Goal: Task Accomplishment & Management: Manage account settings

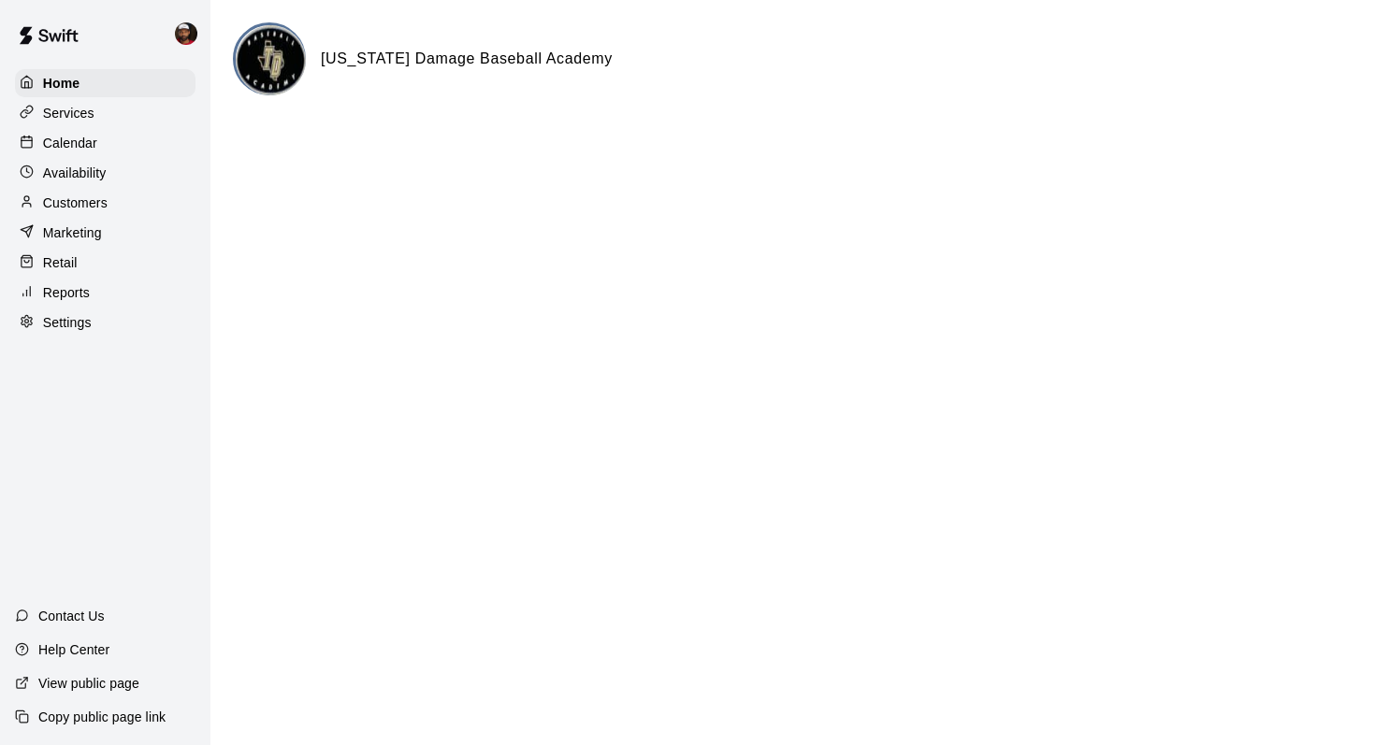
click at [78, 138] on p "Calendar" at bounding box center [70, 143] width 54 height 19
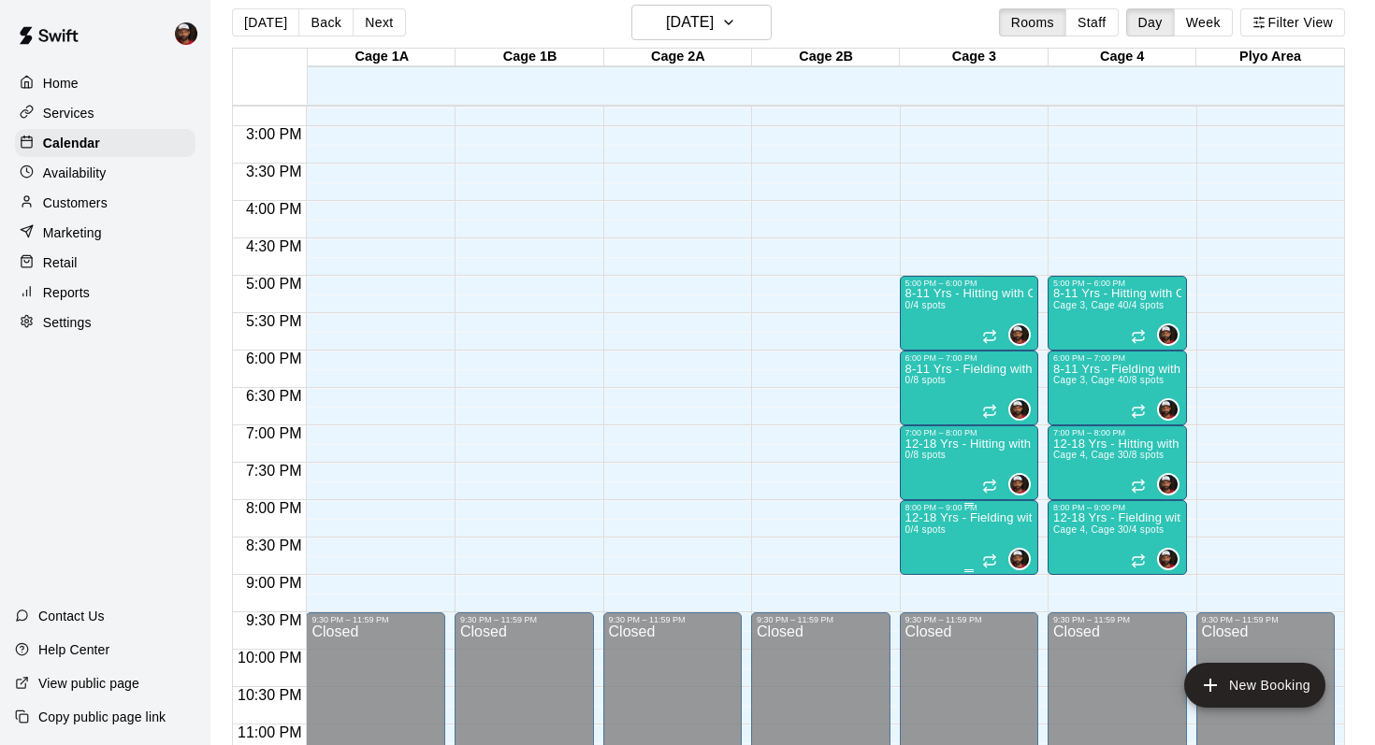
scroll to position [898, 0]
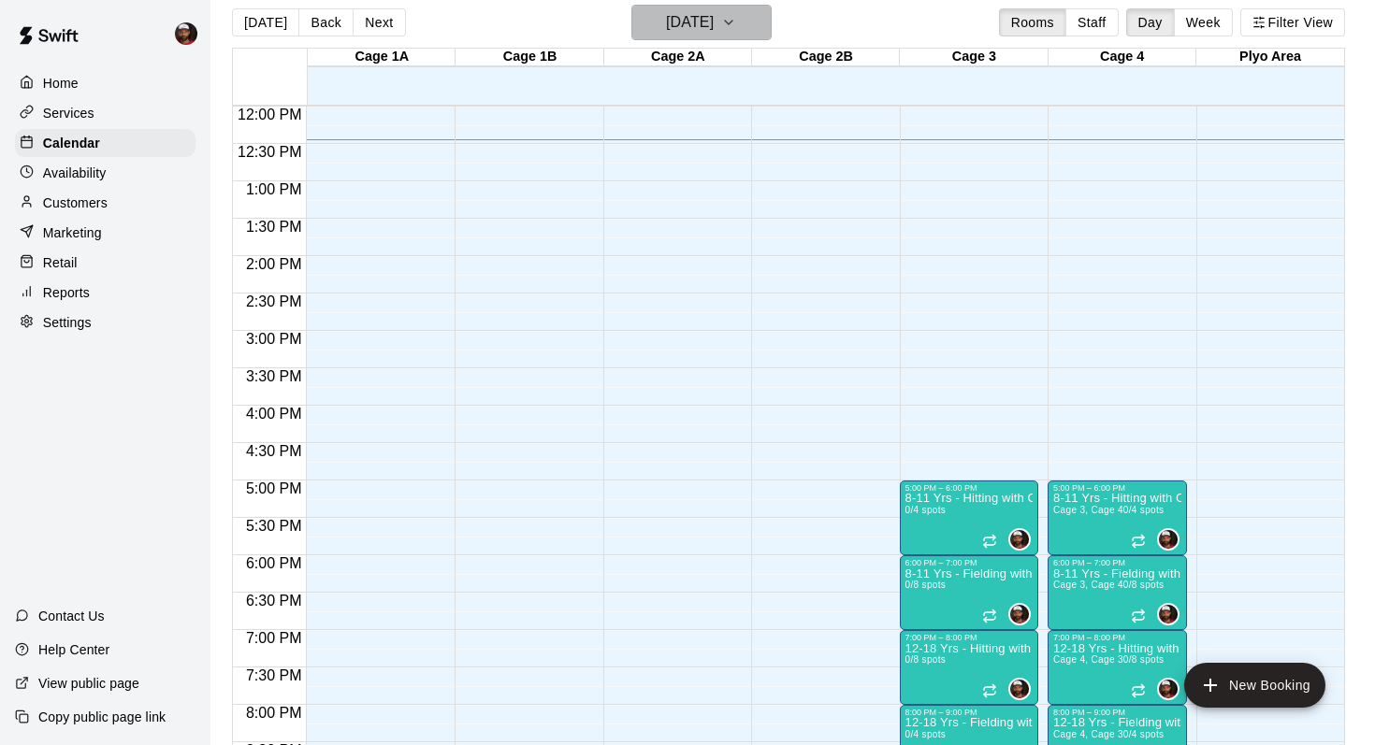
click at [736, 27] on icon "button" at bounding box center [728, 22] width 15 height 22
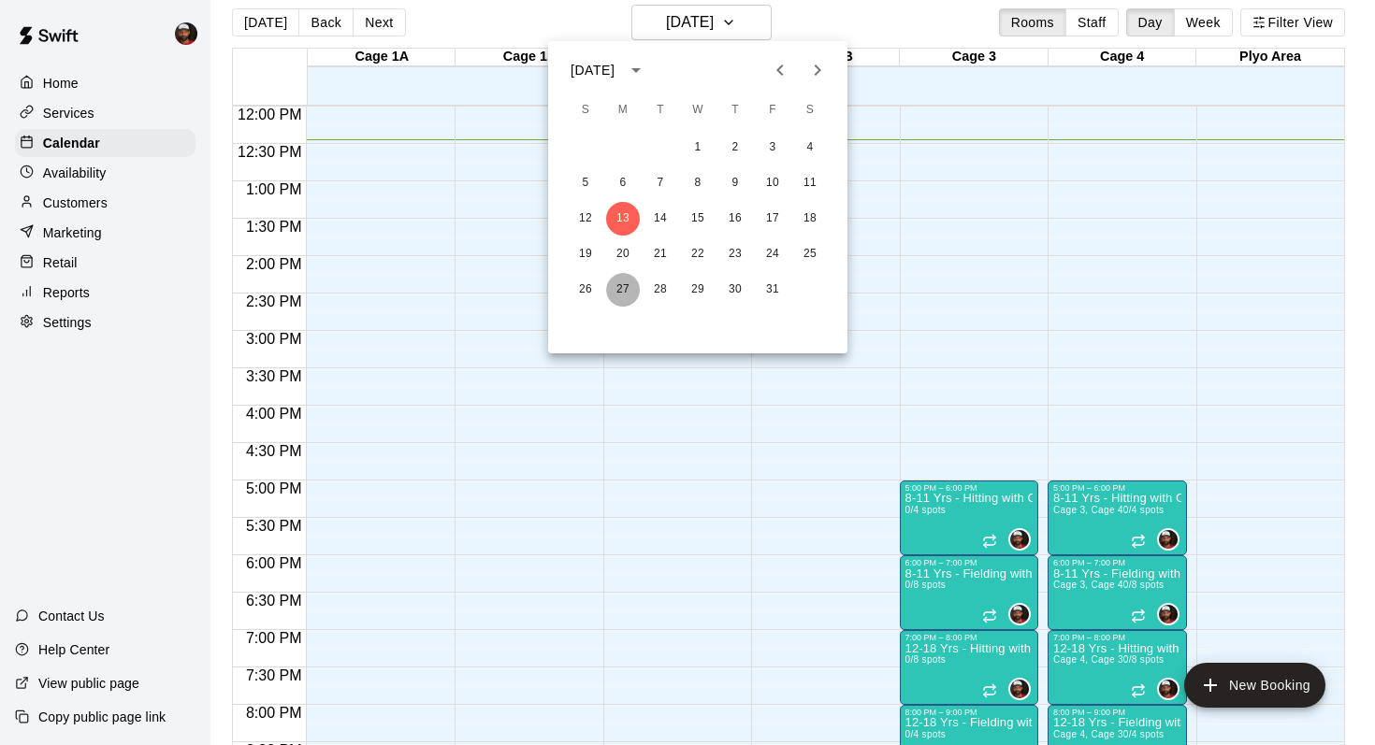
click at [627, 289] on button "27" at bounding box center [623, 290] width 34 height 34
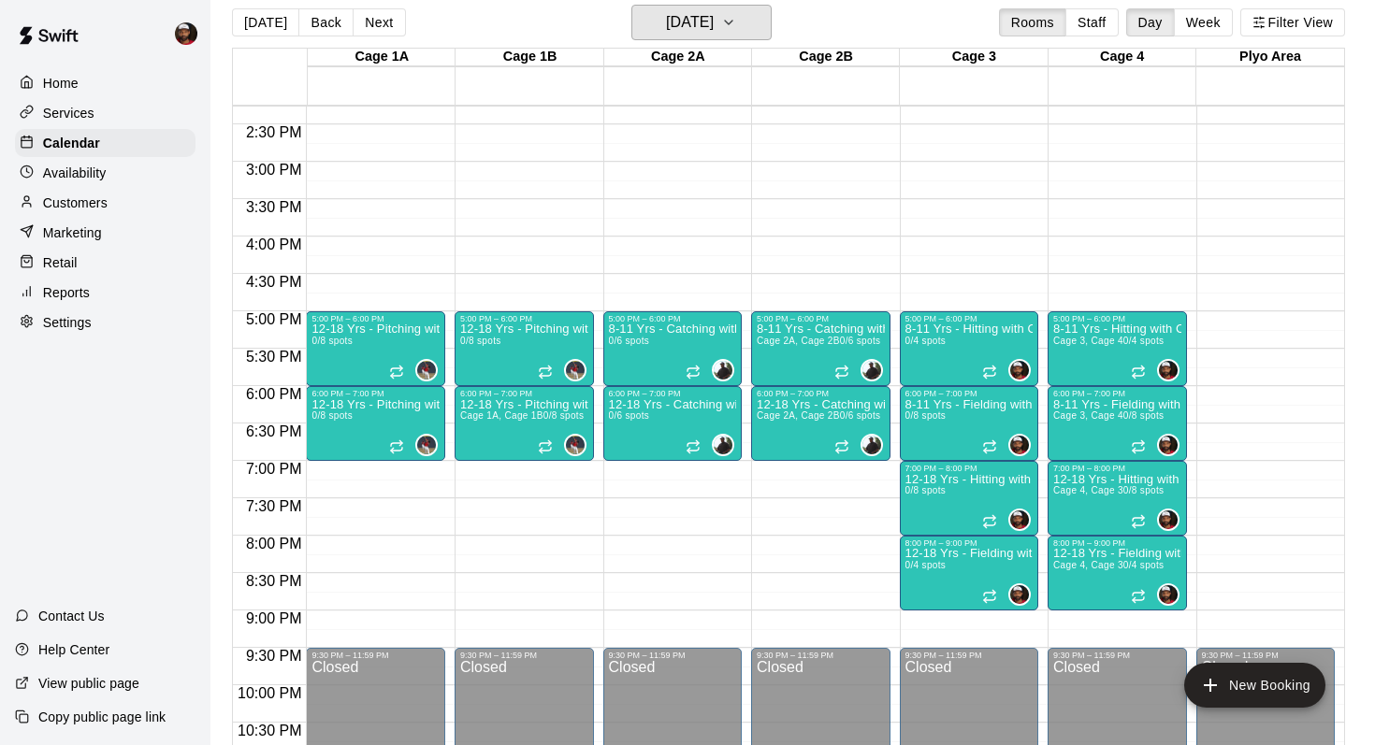
scroll to position [1154, 0]
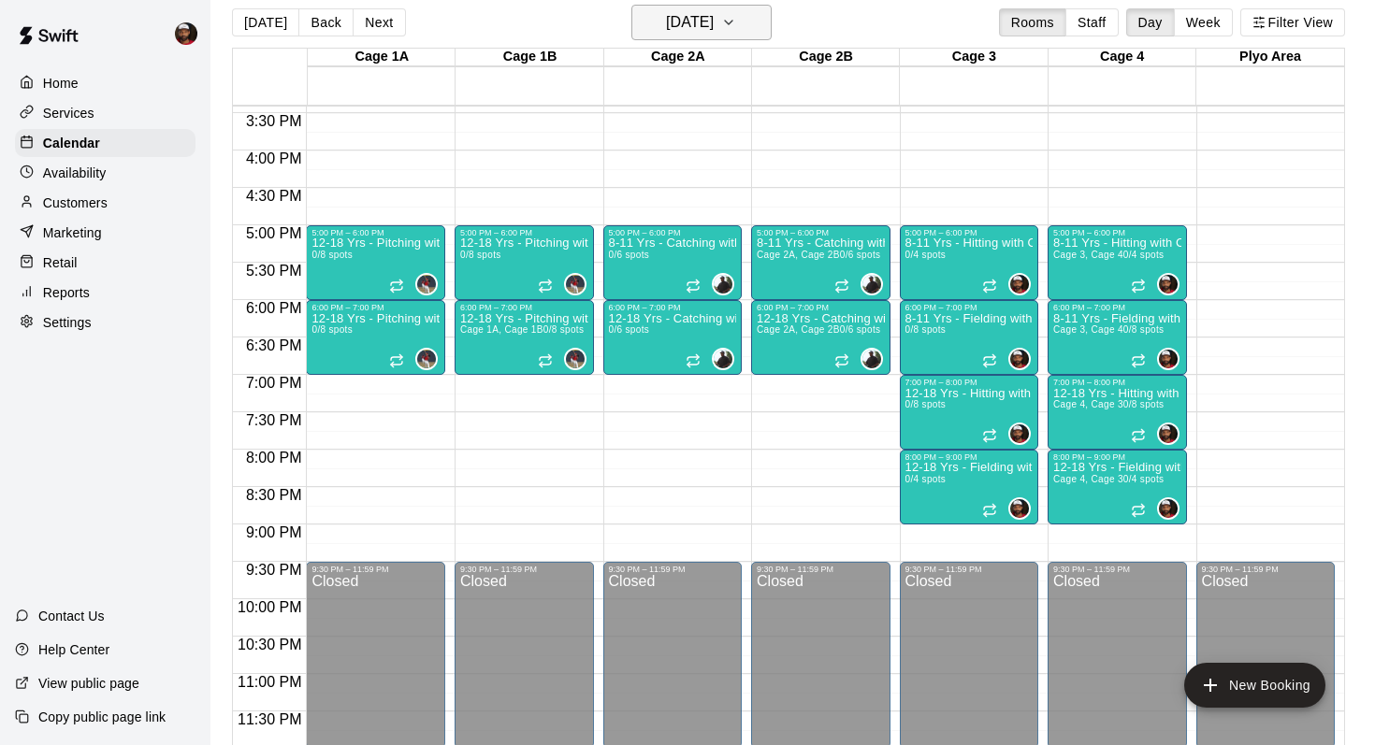
click at [736, 24] on icon "button" at bounding box center [728, 22] width 15 height 22
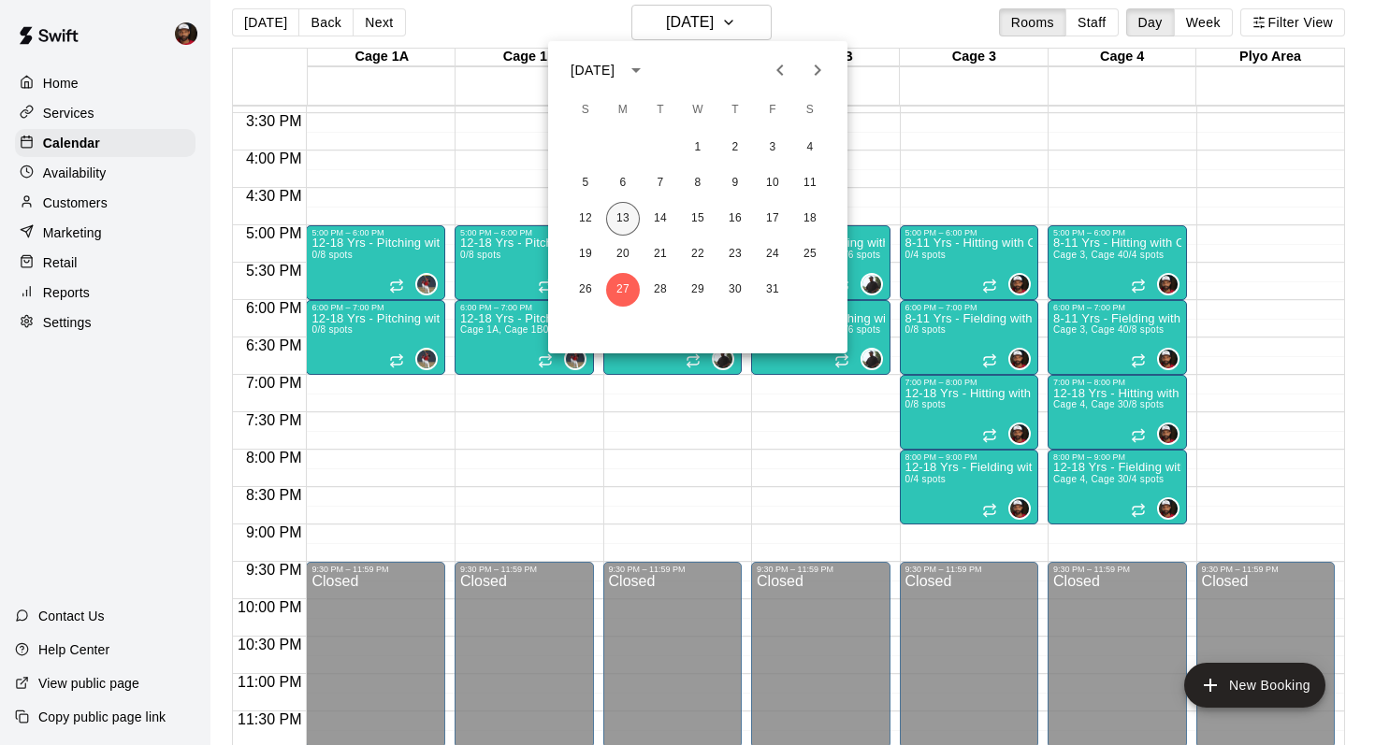
click at [618, 217] on button "13" at bounding box center [623, 219] width 34 height 34
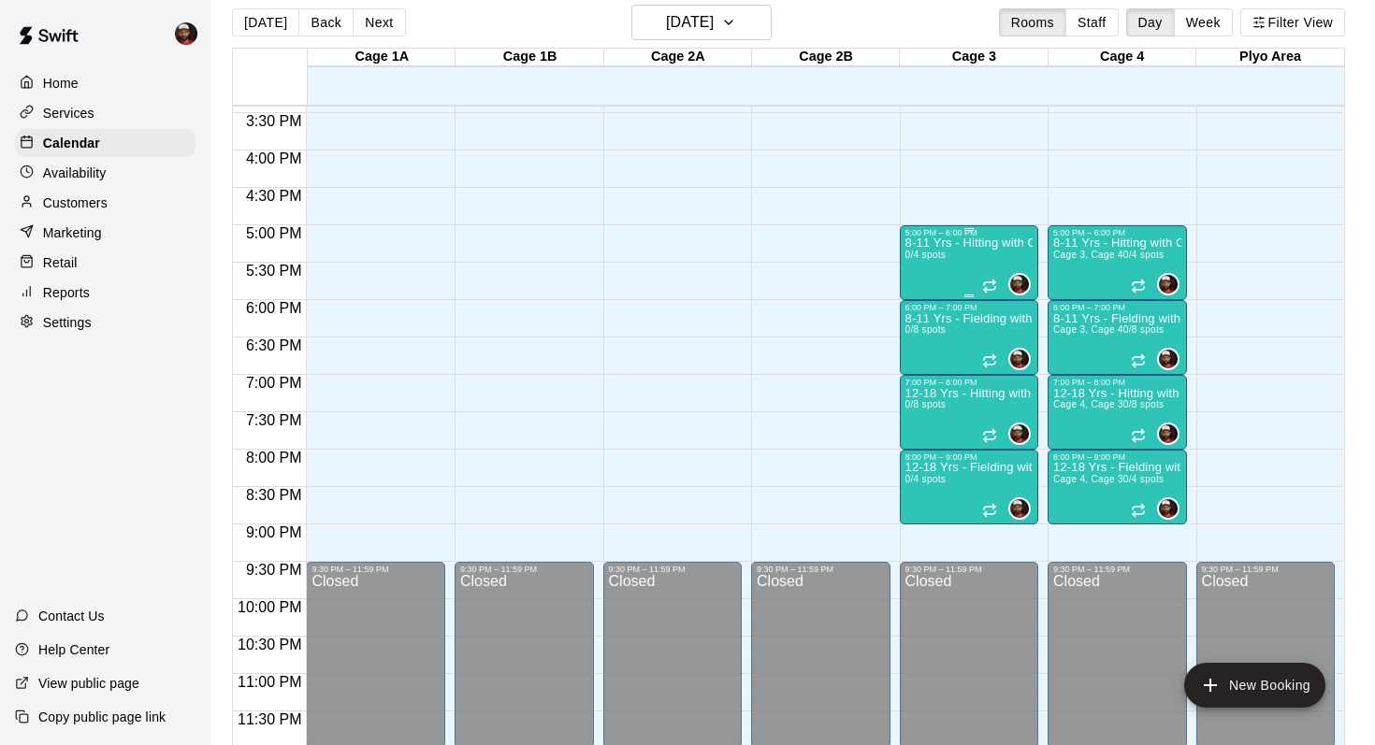
click at [956, 268] on div "8-11 Yrs - Hitting with Coach [PERSON_NAME] 0/4 spots" at bounding box center [969, 610] width 128 height 745
click at [1002, 266] on div at bounding box center [687, 372] width 1375 height 745
click at [966, 265] on div "8-11 Yrs - Hitting with Coach [PERSON_NAME] 0/4 spots" at bounding box center [969, 610] width 128 height 745
click at [966, 265] on div at bounding box center [687, 372] width 1375 height 745
click at [81, 113] on p "Services" at bounding box center [68, 113] width 51 height 19
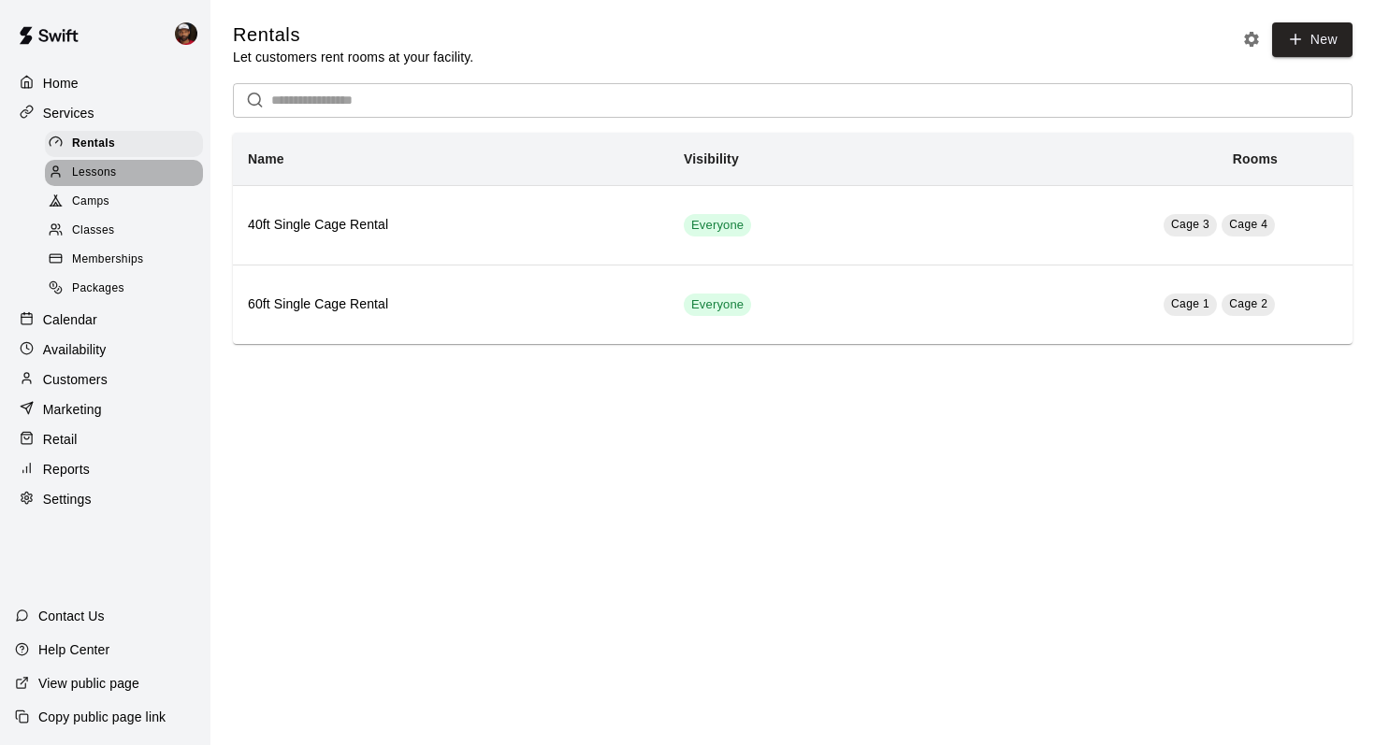
click at [93, 173] on span "Lessons" at bounding box center [94, 173] width 45 height 19
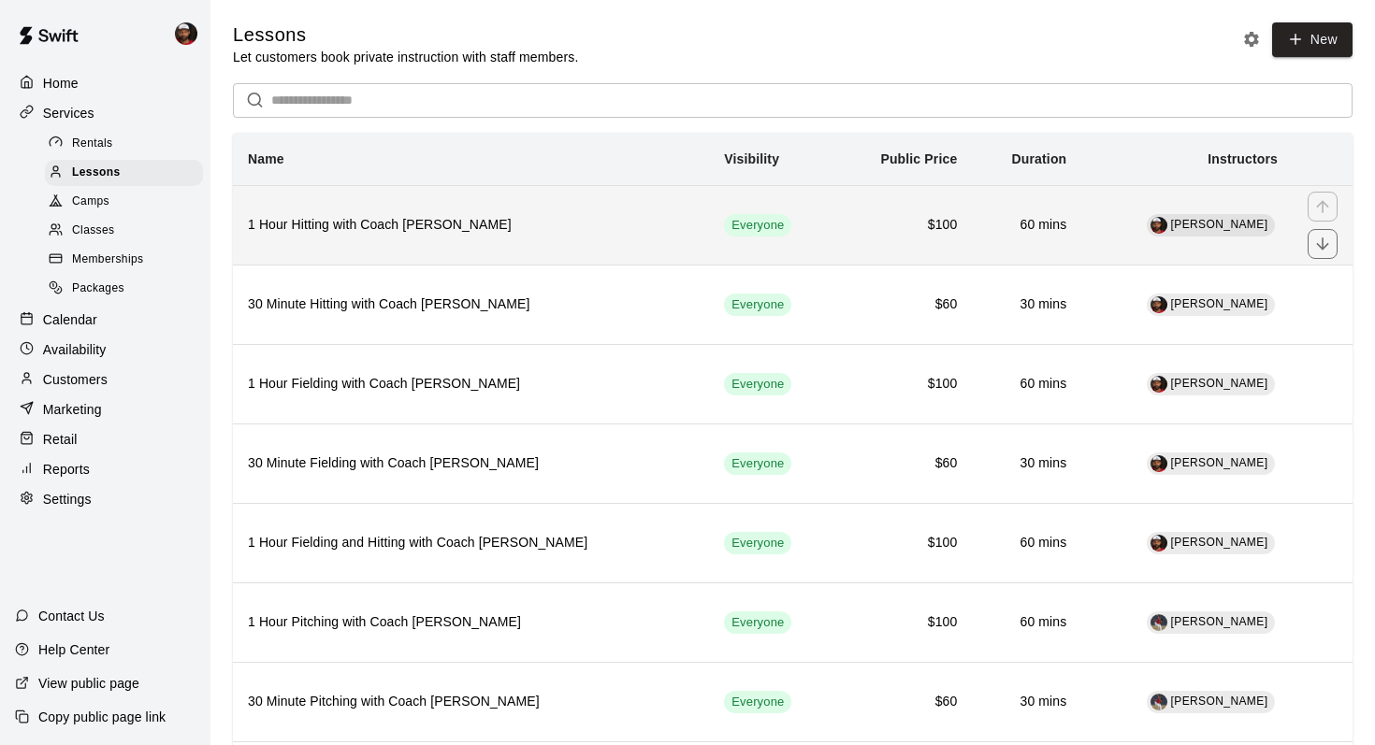
click at [603, 228] on h6 "1 Hour Hitting with Coach [PERSON_NAME]" at bounding box center [471, 225] width 446 height 21
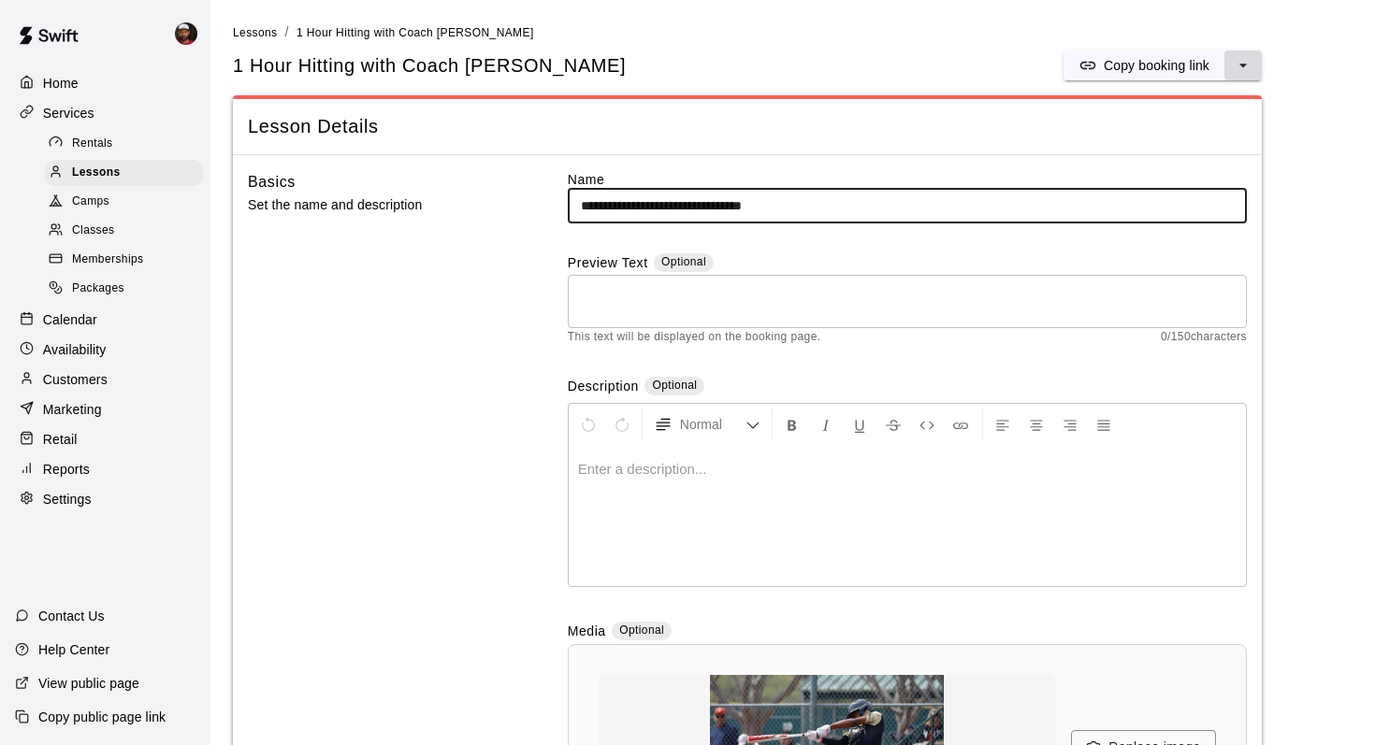
click at [1243, 64] on icon "select merge strategy" at bounding box center [1242, 66] width 7 height 4
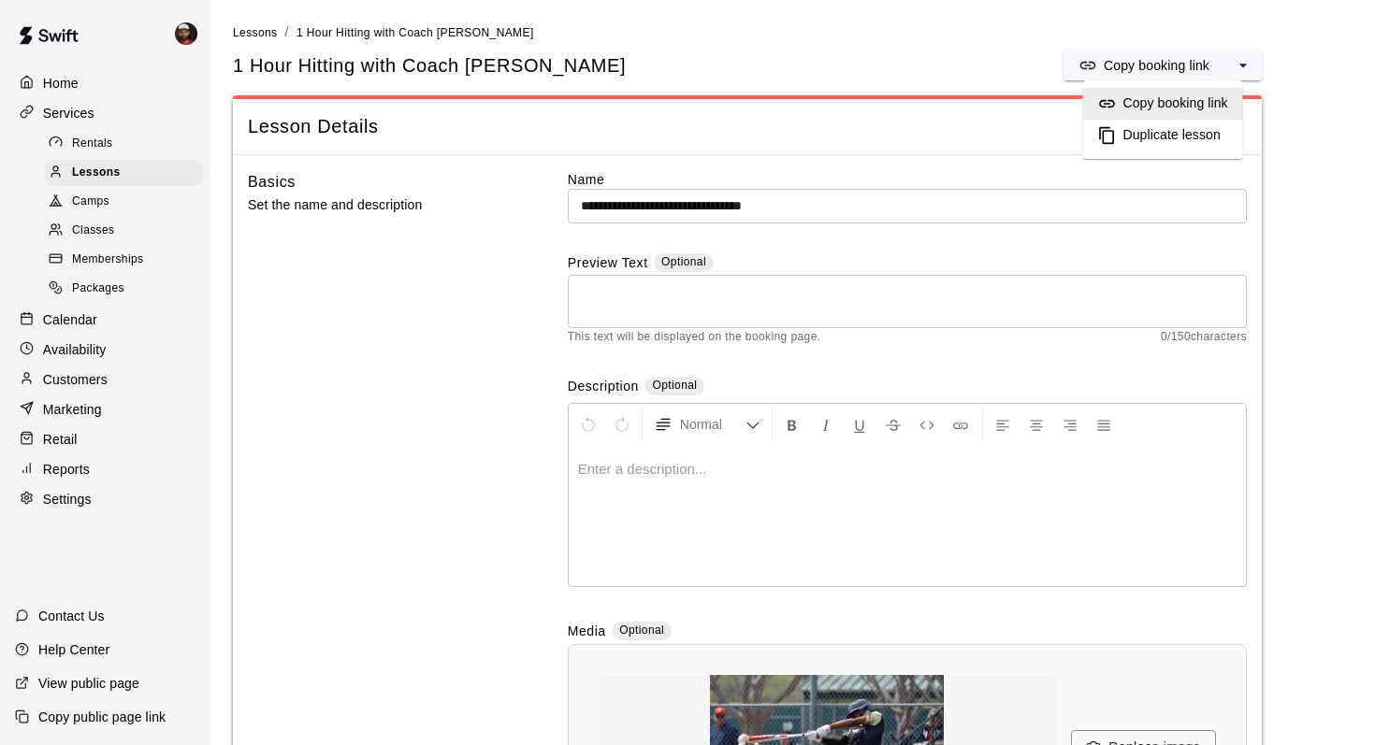
click at [1166, 103] on h6 "Copy booking link" at bounding box center [1175, 104] width 105 height 21
click at [97, 228] on span "Classes" at bounding box center [93, 231] width 42 height 19
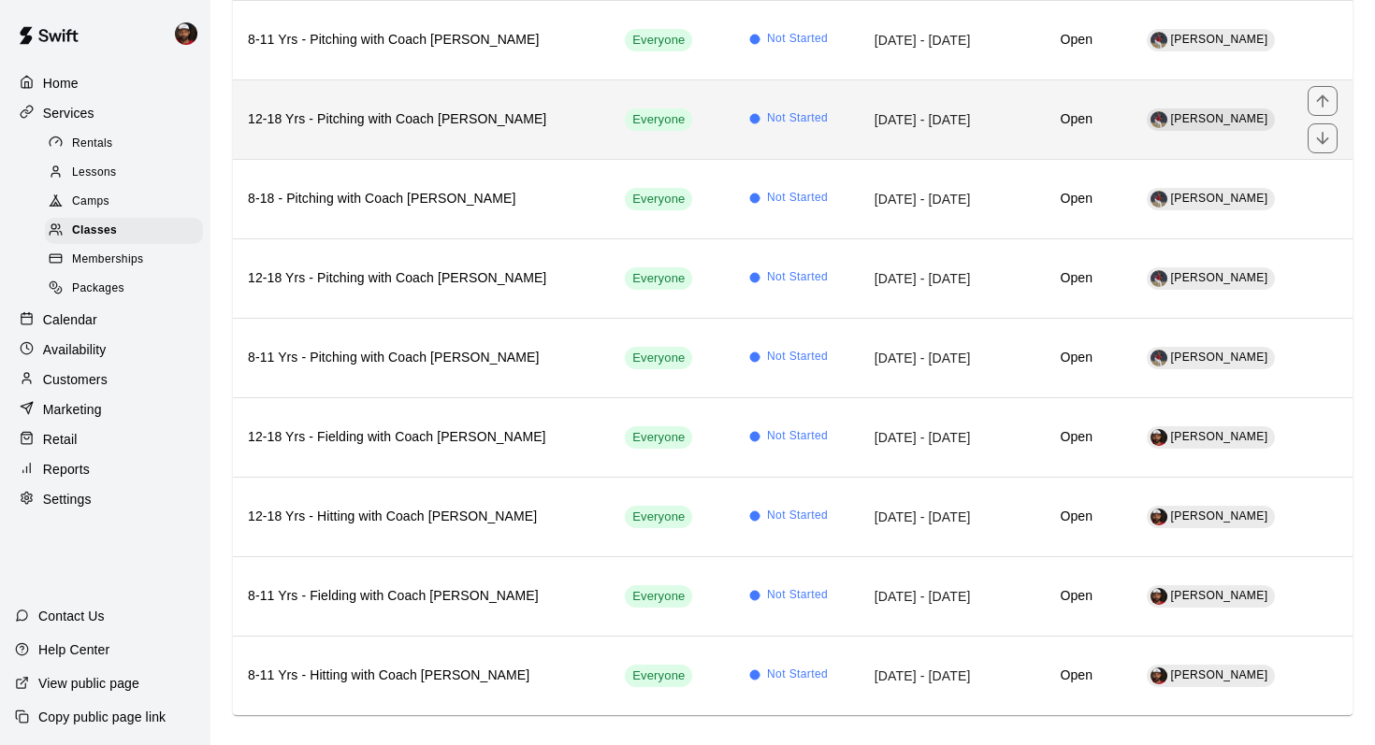
scroll to position [663, 0]
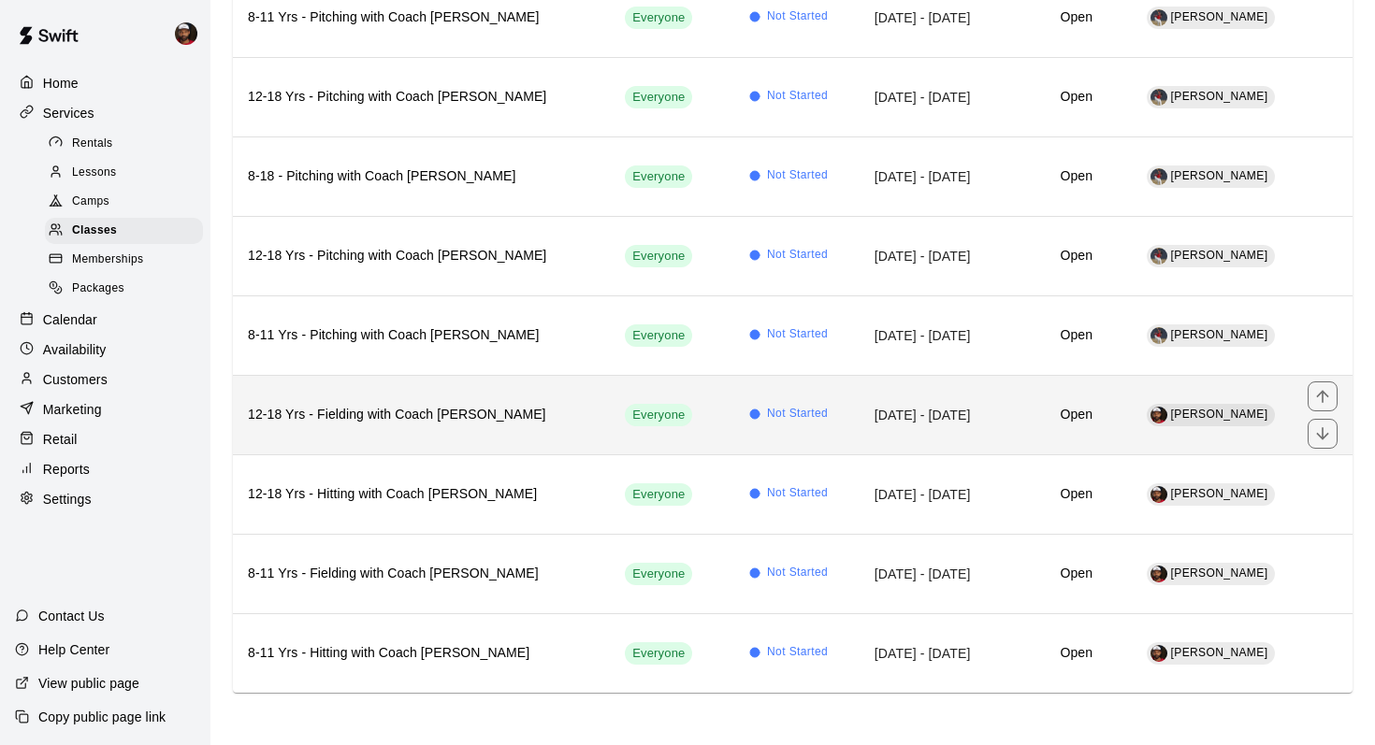
click at [527, 431] on th "12-18 Yrs - Fielding with Coach [PERSON_NAME]" at bounding box center [421, 414] width 377 height 79
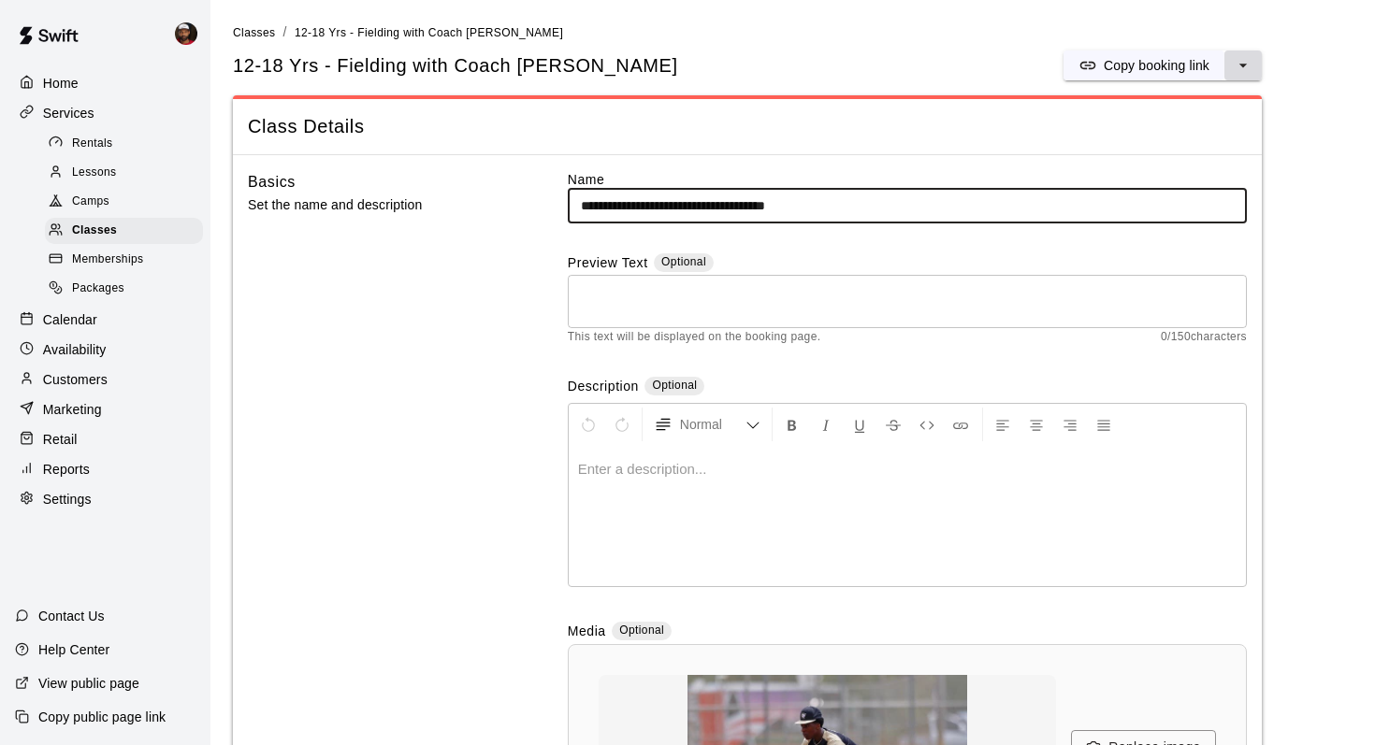
click at [1245, 68] on icon "select merge strategy" at bounding box center [1242, 65] width 19 height 19
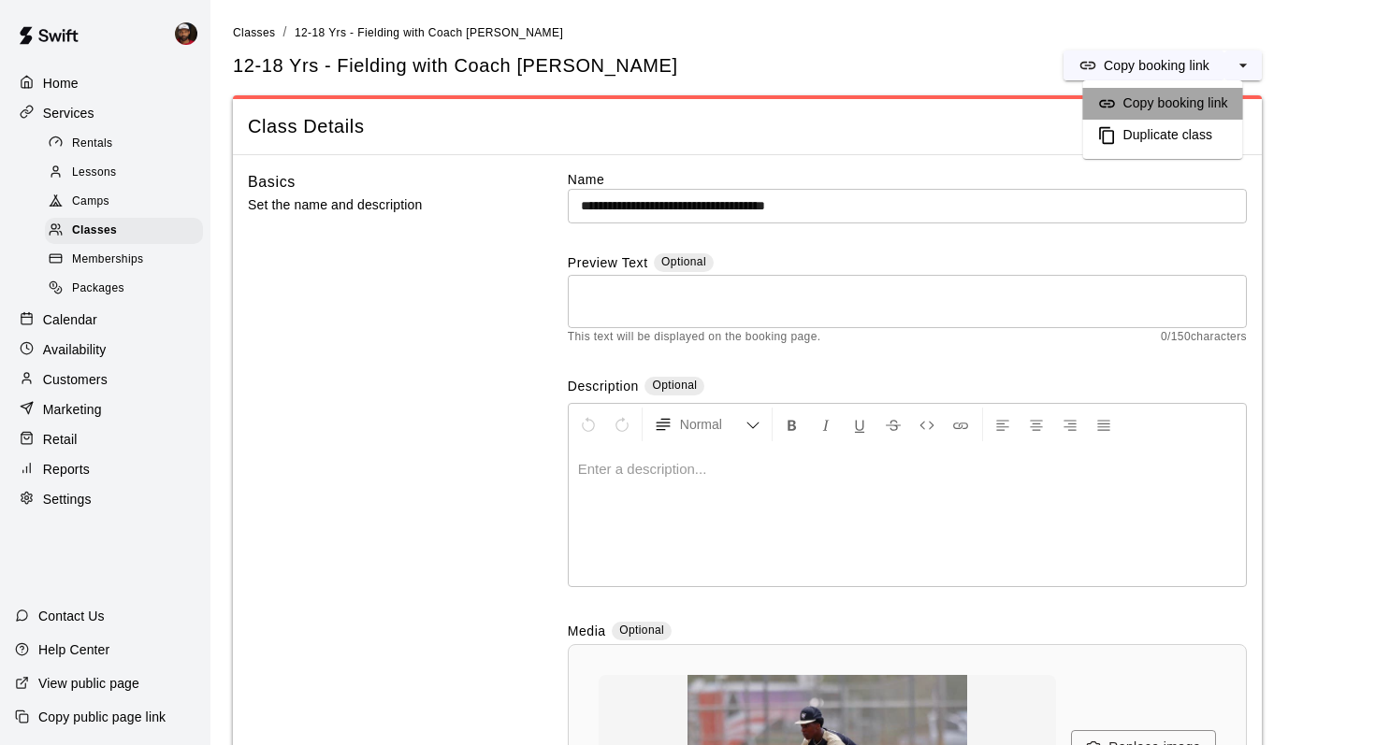
click at [1190, 104] on h6 "Copy booking link" at bounding box center [1175, 104] width 105 height 21
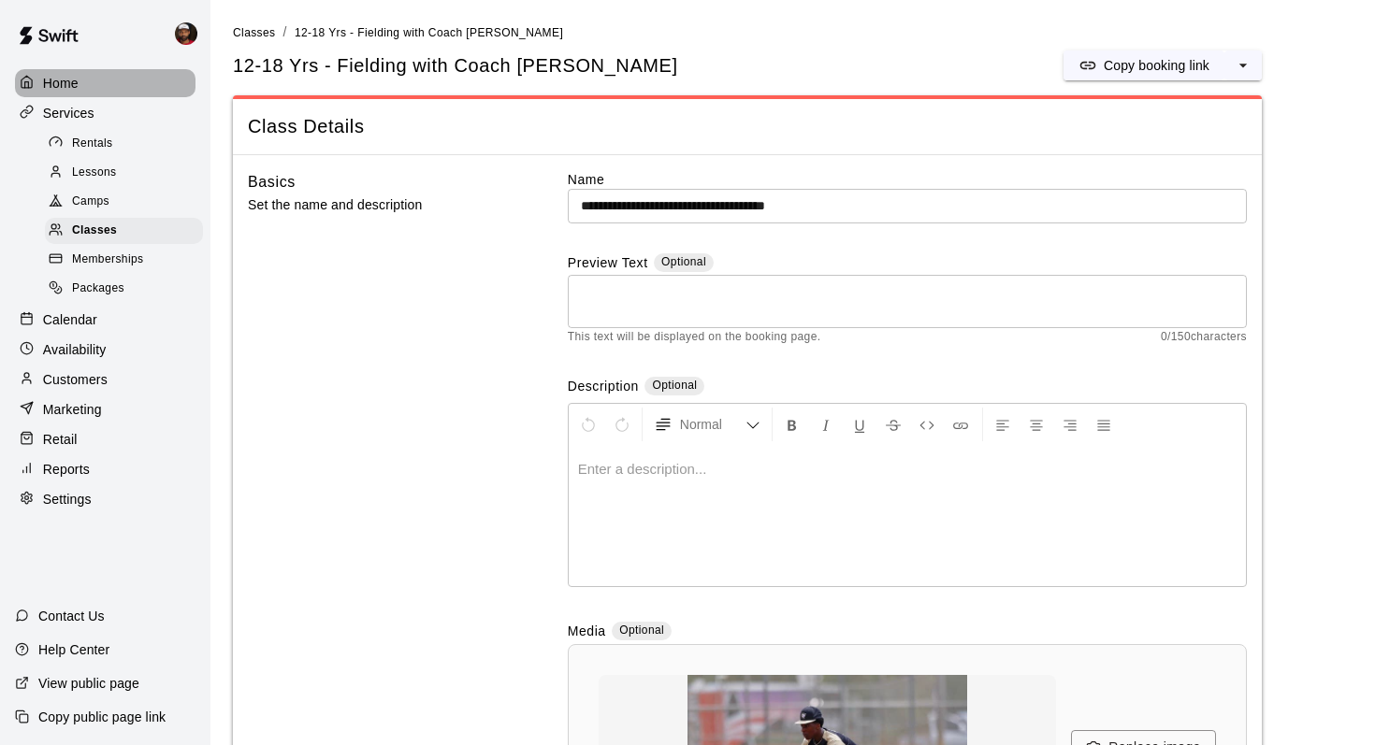
click at [69, 80] on p "Home" at bounding box center [61, 83] width 36 height 19
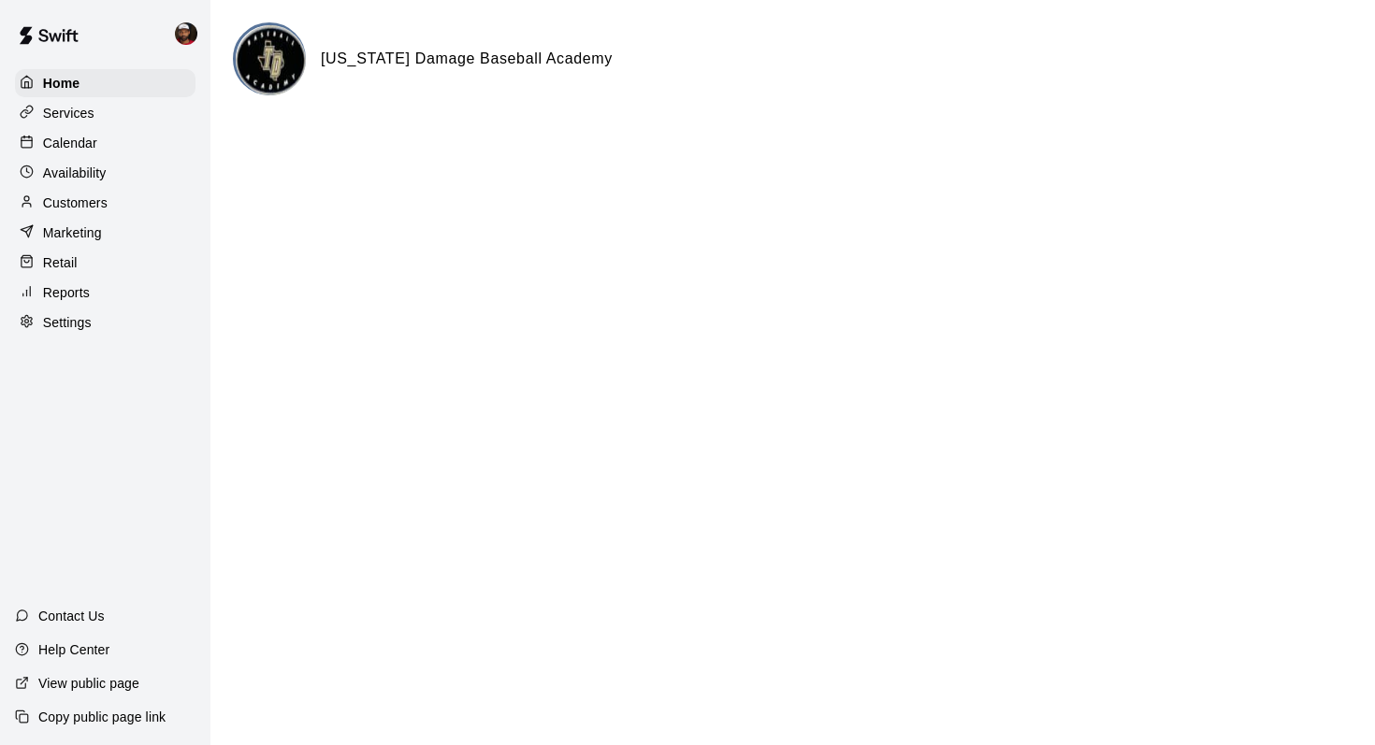
click at [89, 143] on p "Calendar" at bounding box center [70, 143] width 54 height 19
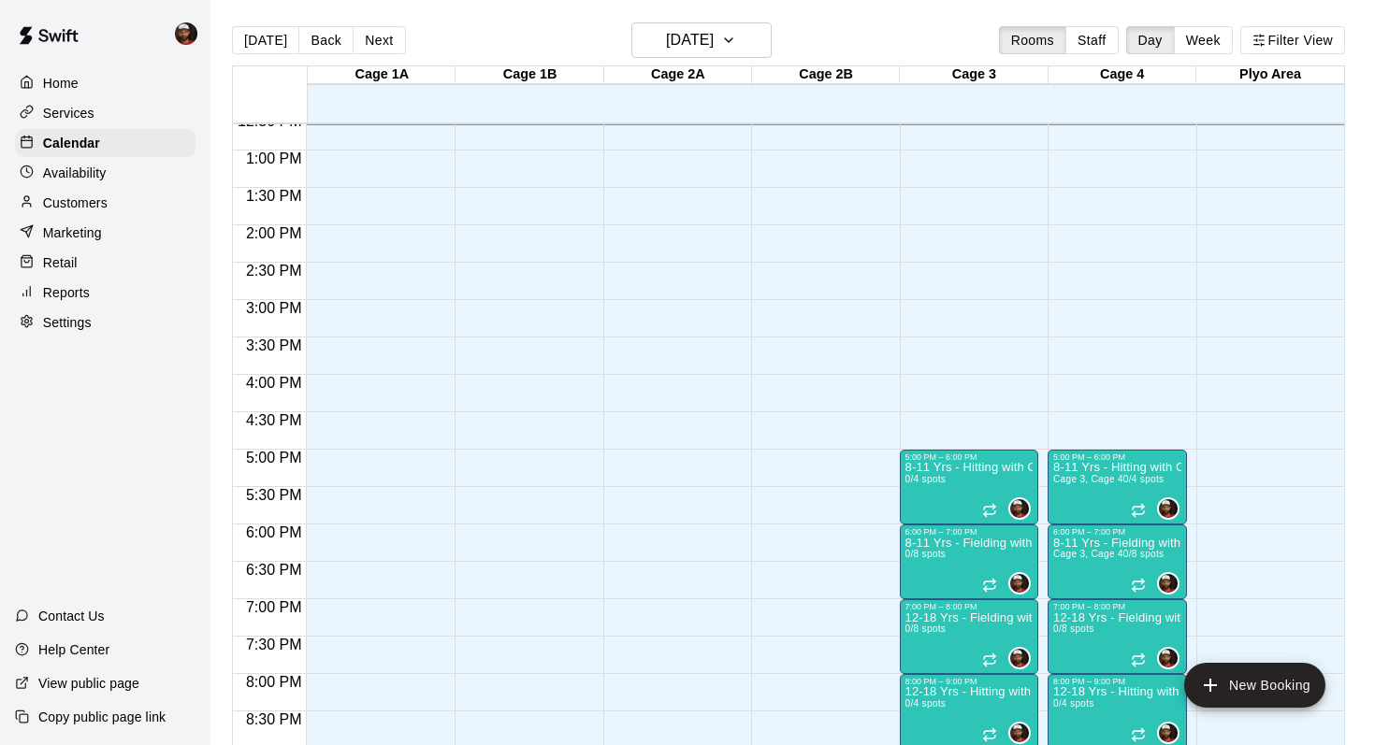
scroll to position [963, 0]
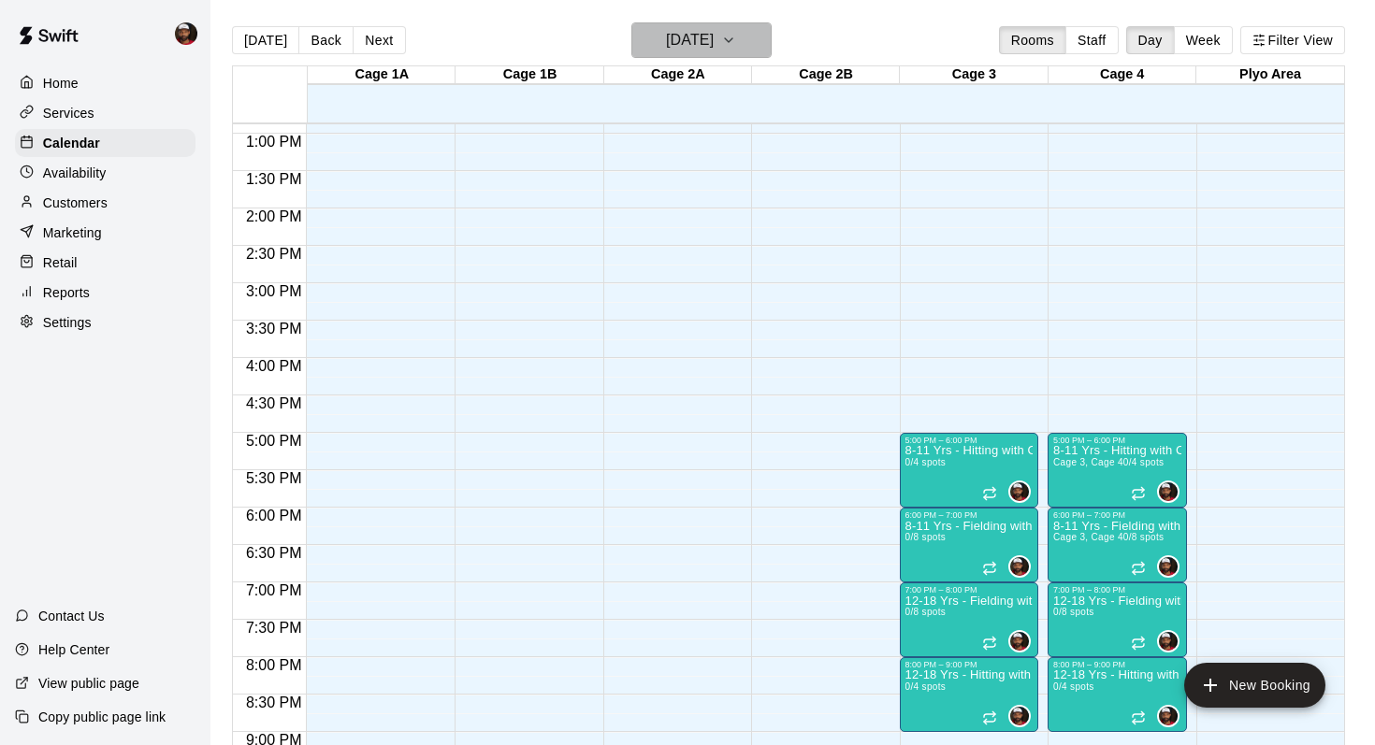
click at [736, 47] on icon "button" at bounding box center [728, 40] width 15 height 22
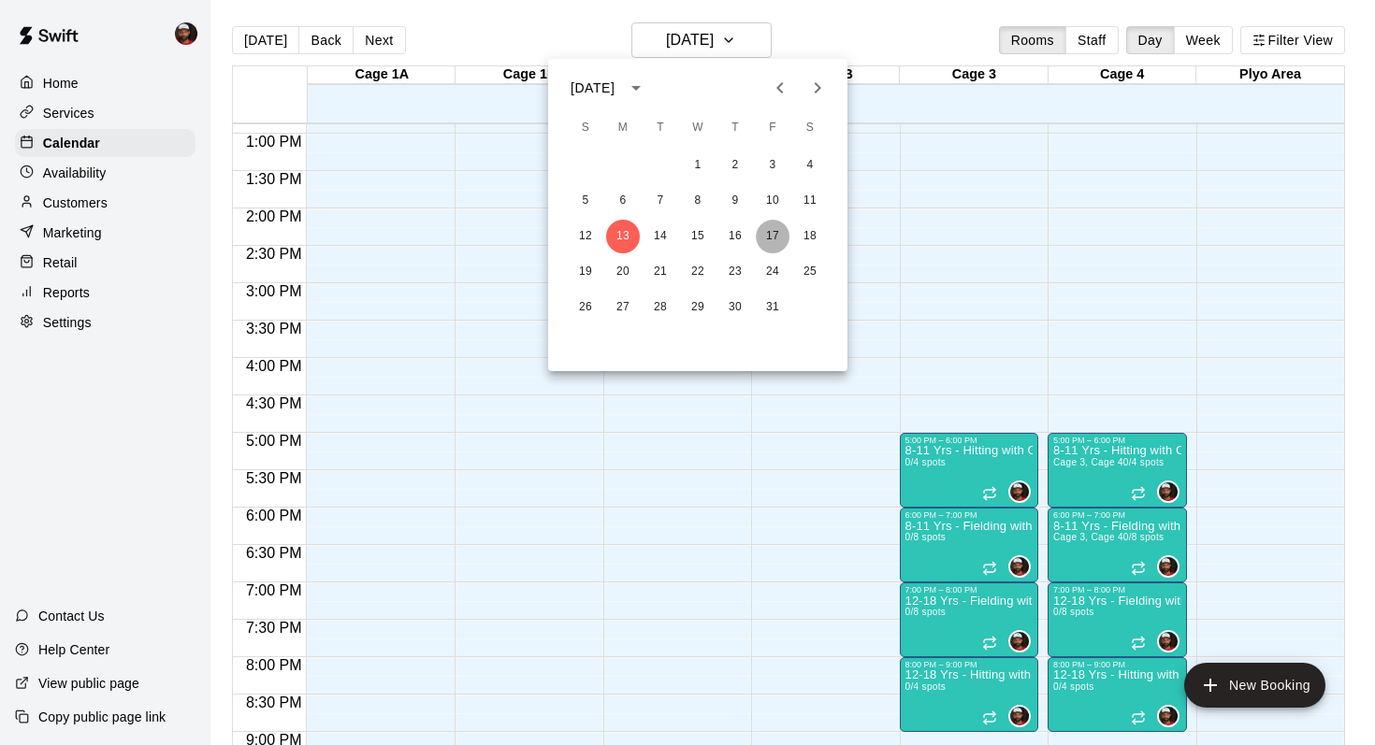
click at [773, 234] on button "17" at bounding box center [773, 237] width 34 height 34
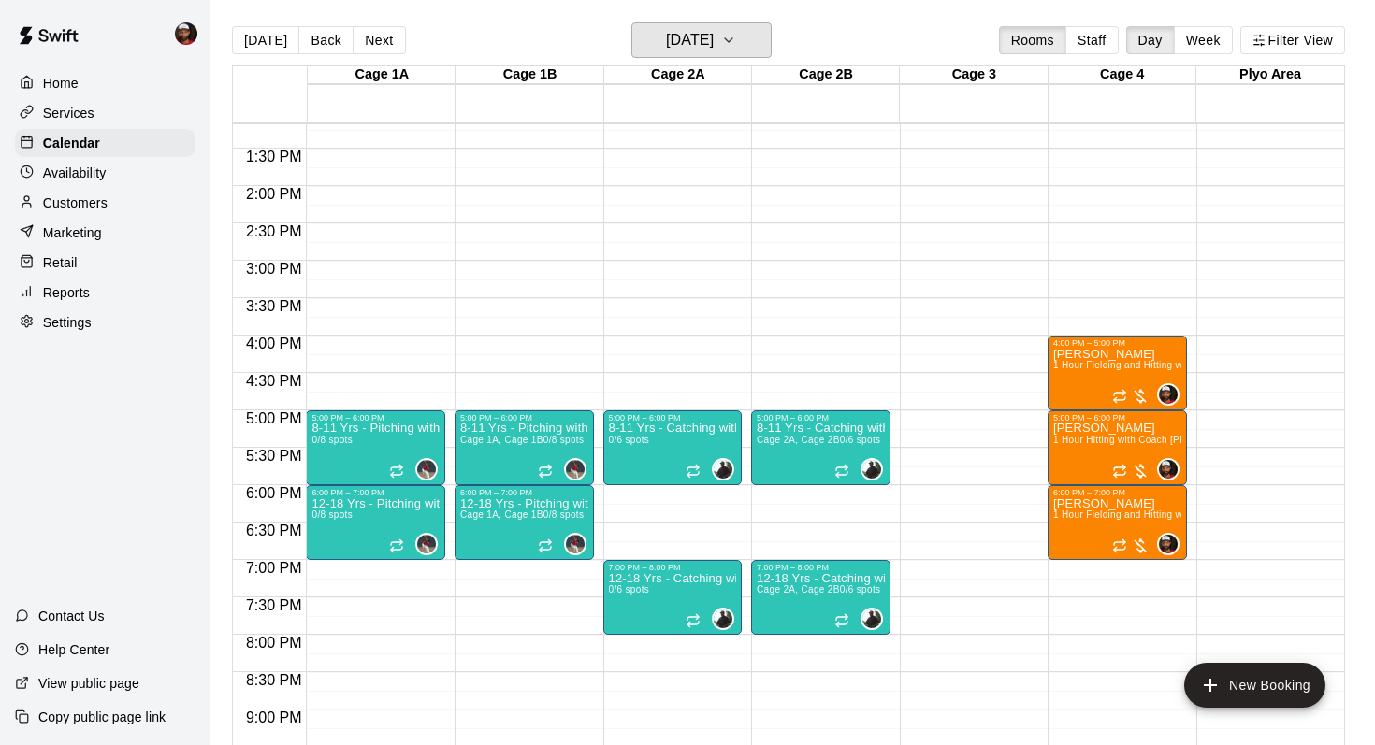
scroll to position [991, 0]
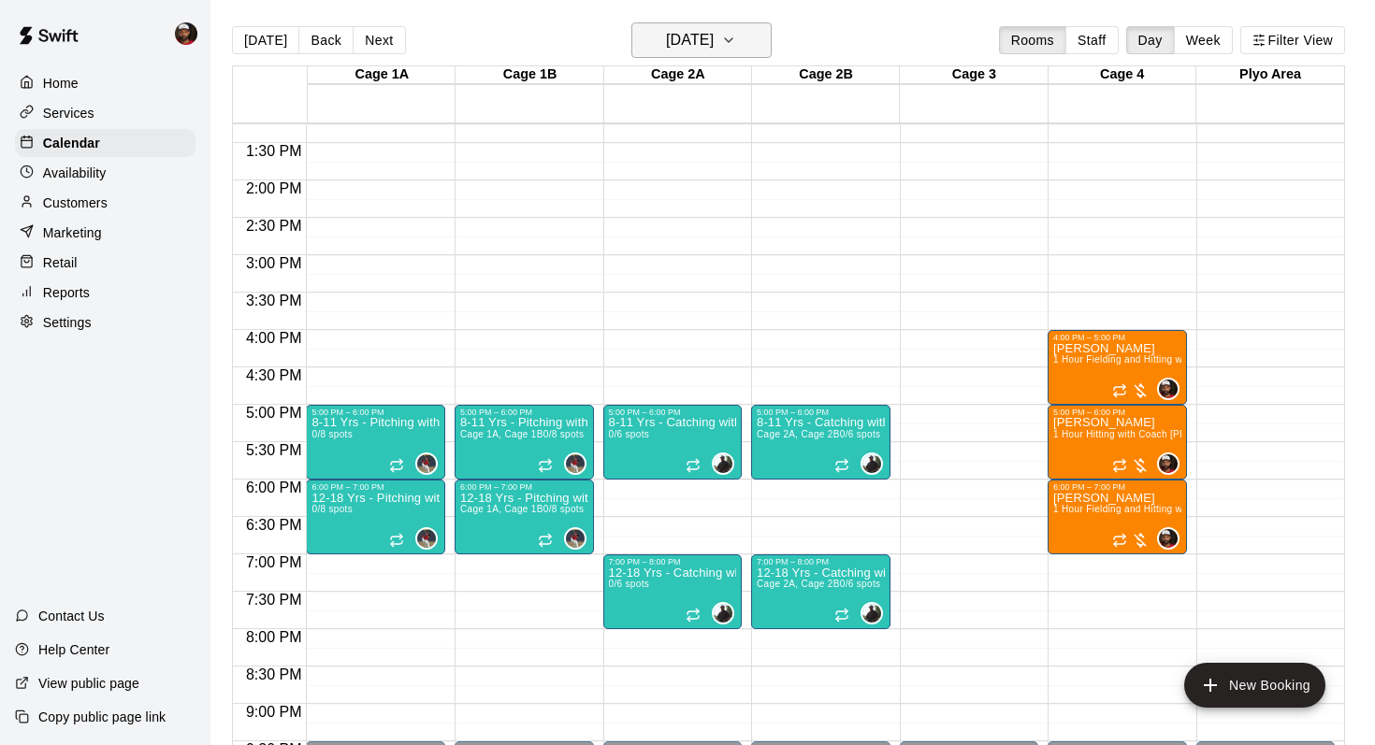
click at [736, 46] on icon "button" at bounding box center [728, 40] width 15 height 22
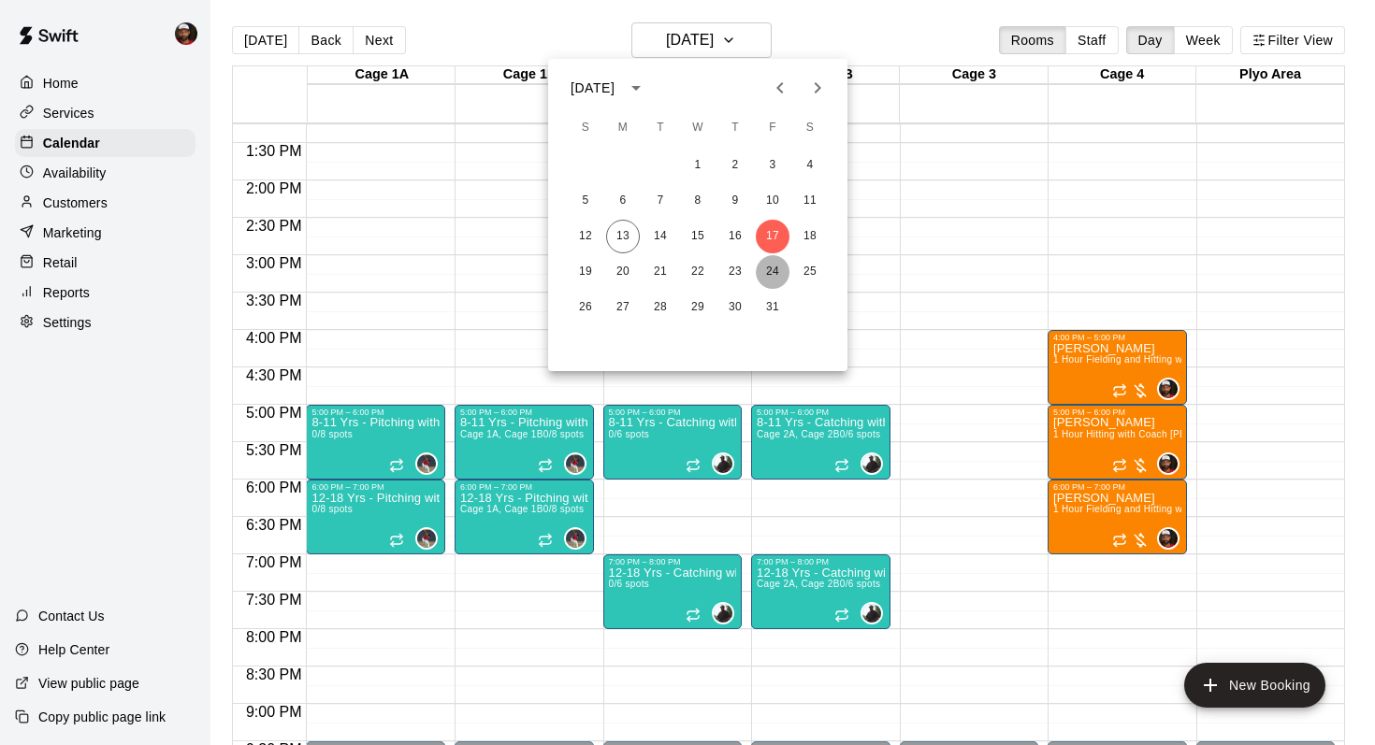
click at [771, 269] on button "24" at bounding box center [773, 272] width 34 height 34
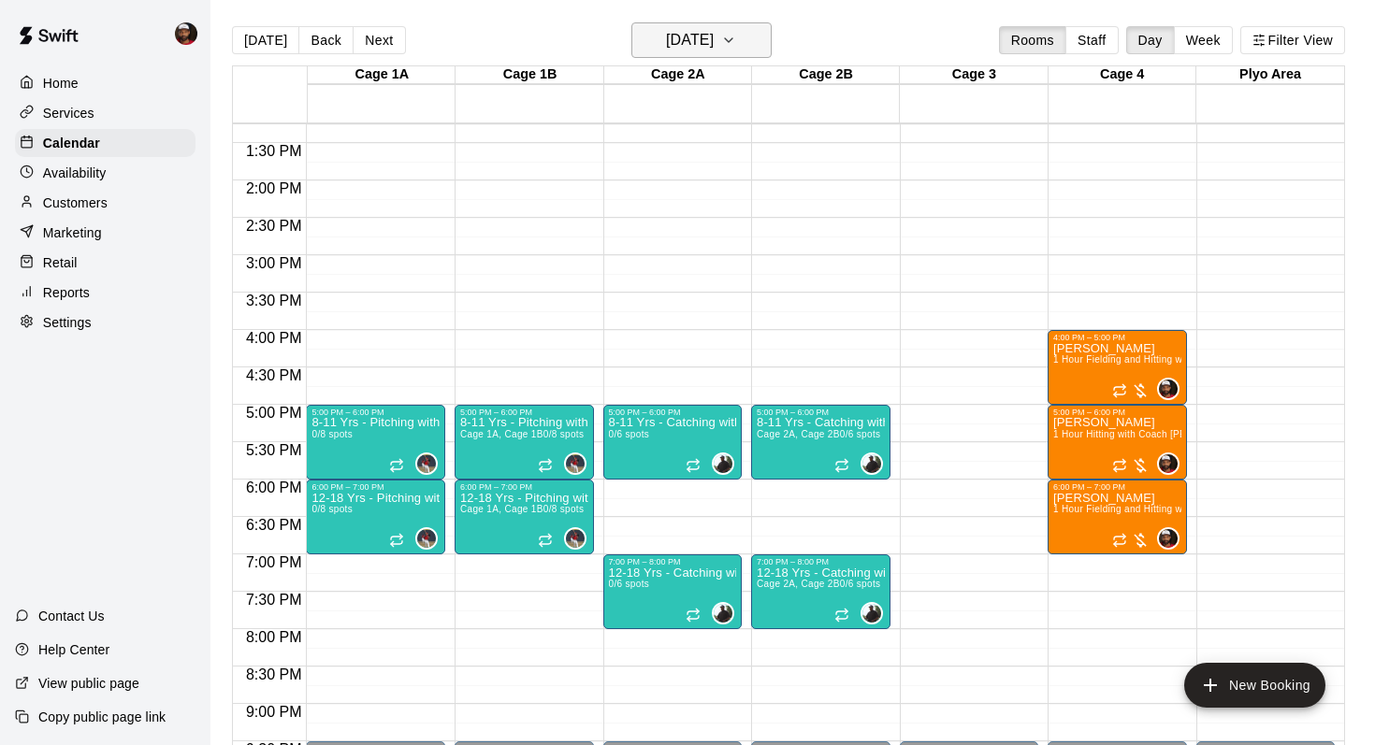
click at [732, 40] on icon "button" at bounding box center [728, 40] width 7 height 4
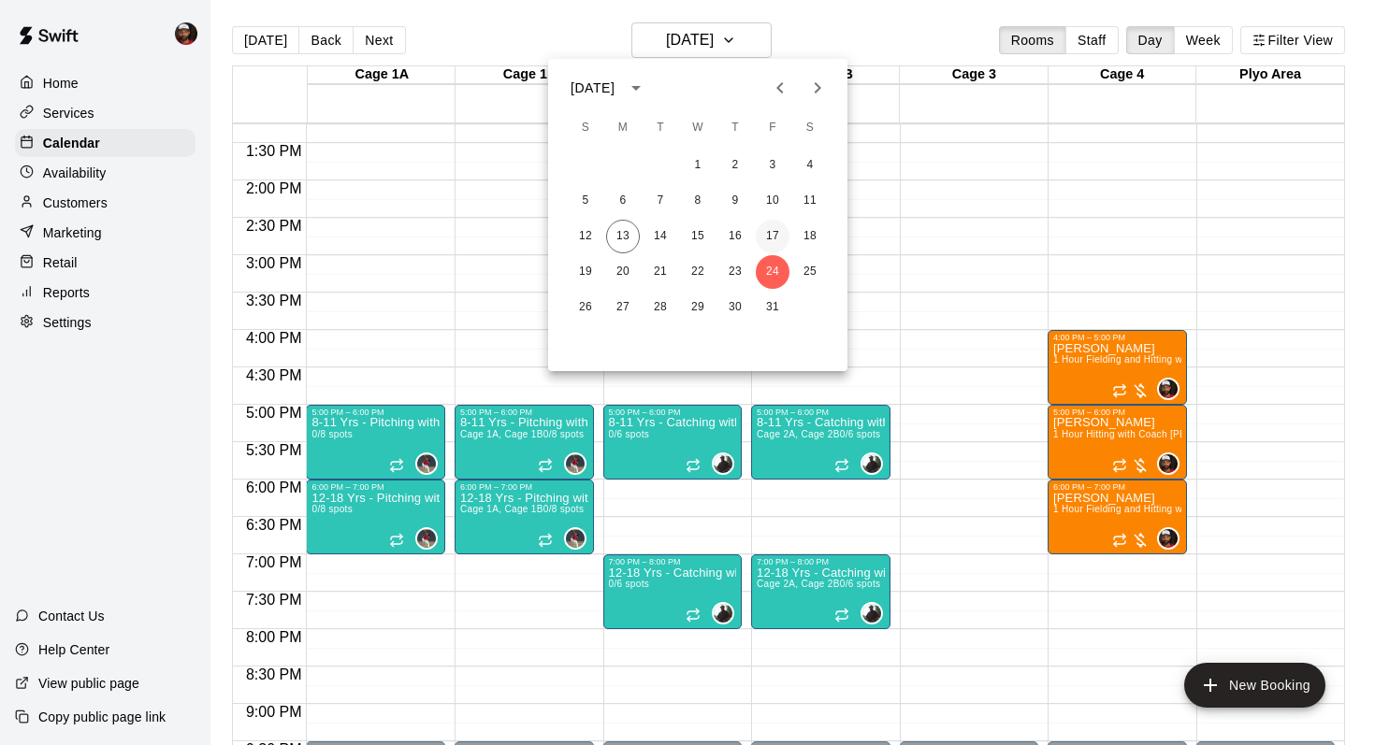
click at [771, 235] on button "17" at bounding box center [773, 237] width 34 height 34
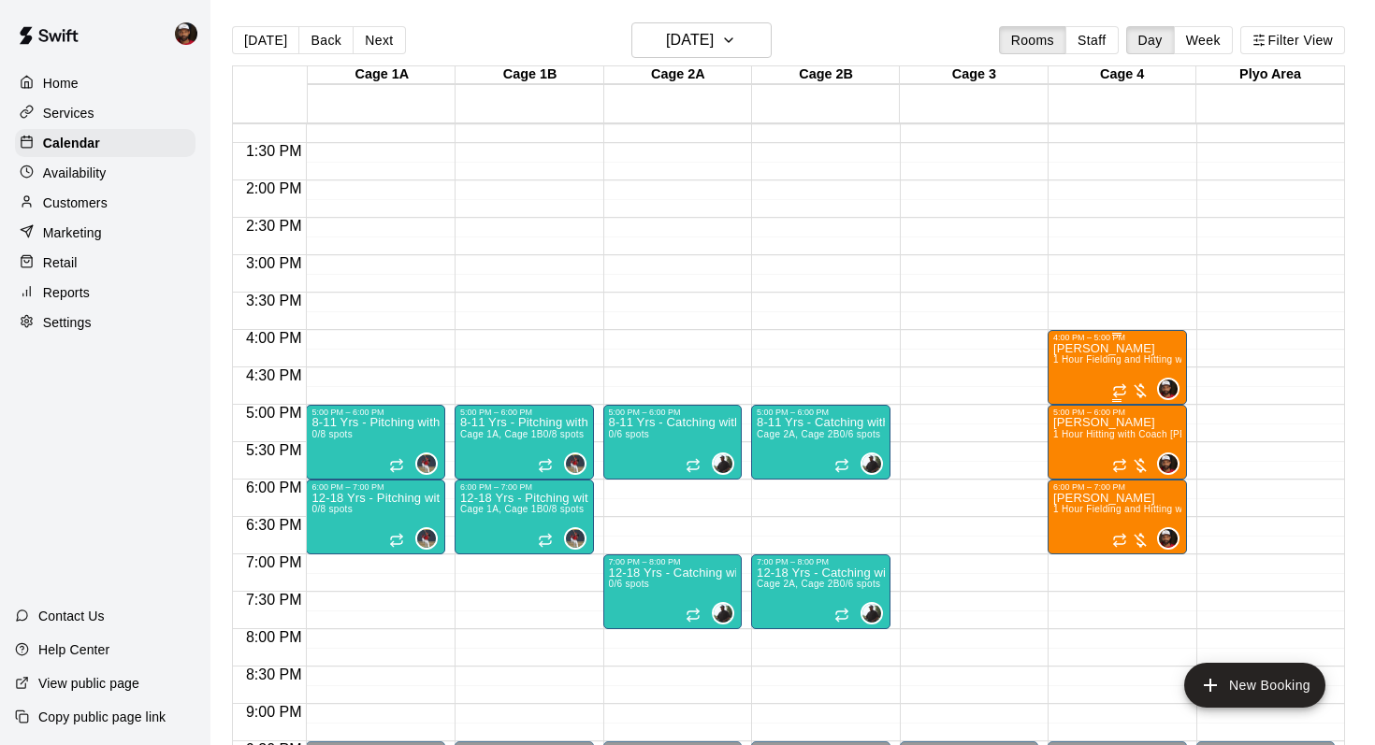
click at [1093, 378] on div "[PERSON_NAME] 1 Hour Fielding and Hitting with Coach [PERSON_NAME]" at bounding box center [1117, 714] width 128 height 745
click at [1068, 449] on icon "delete" at bounding box center [1071, 450] width 13 height 17
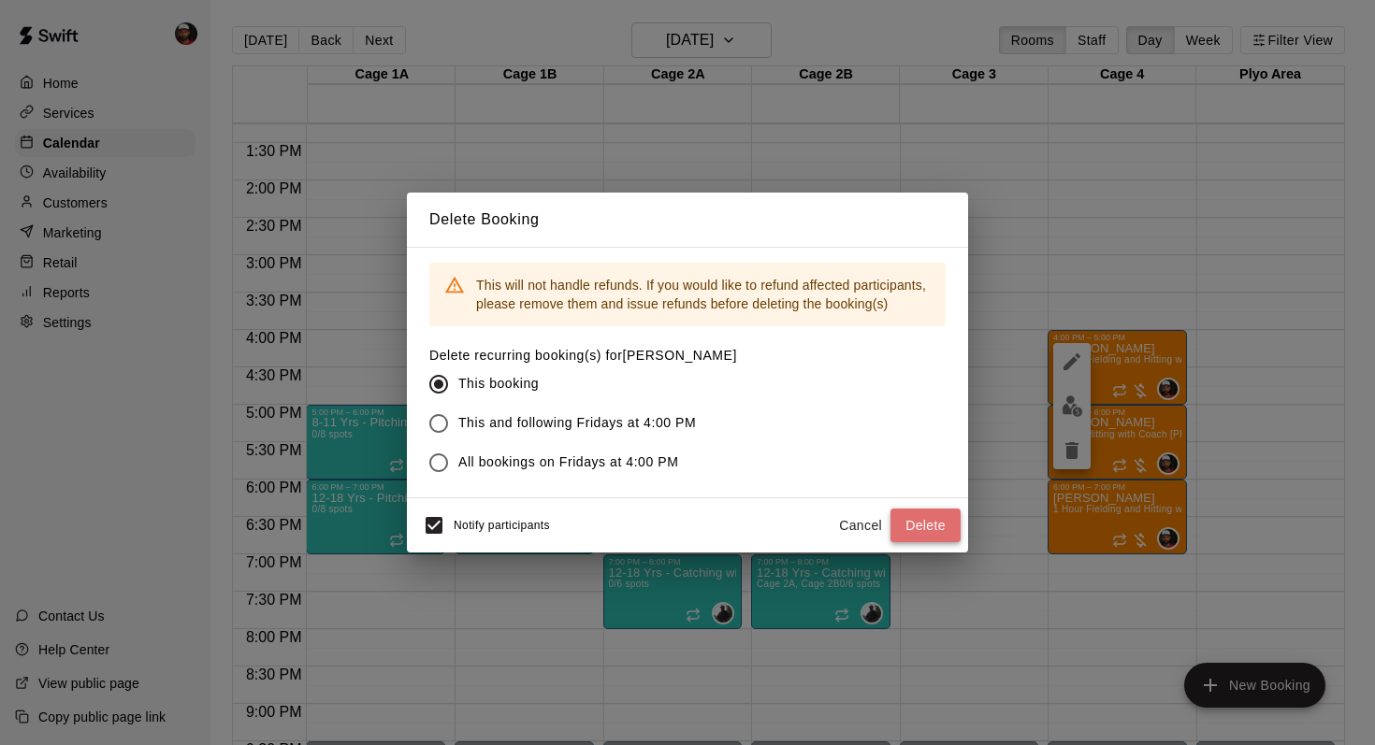
click at [929, 523] on button "Delete" at bounding box center [925, 526] width 70 height 35
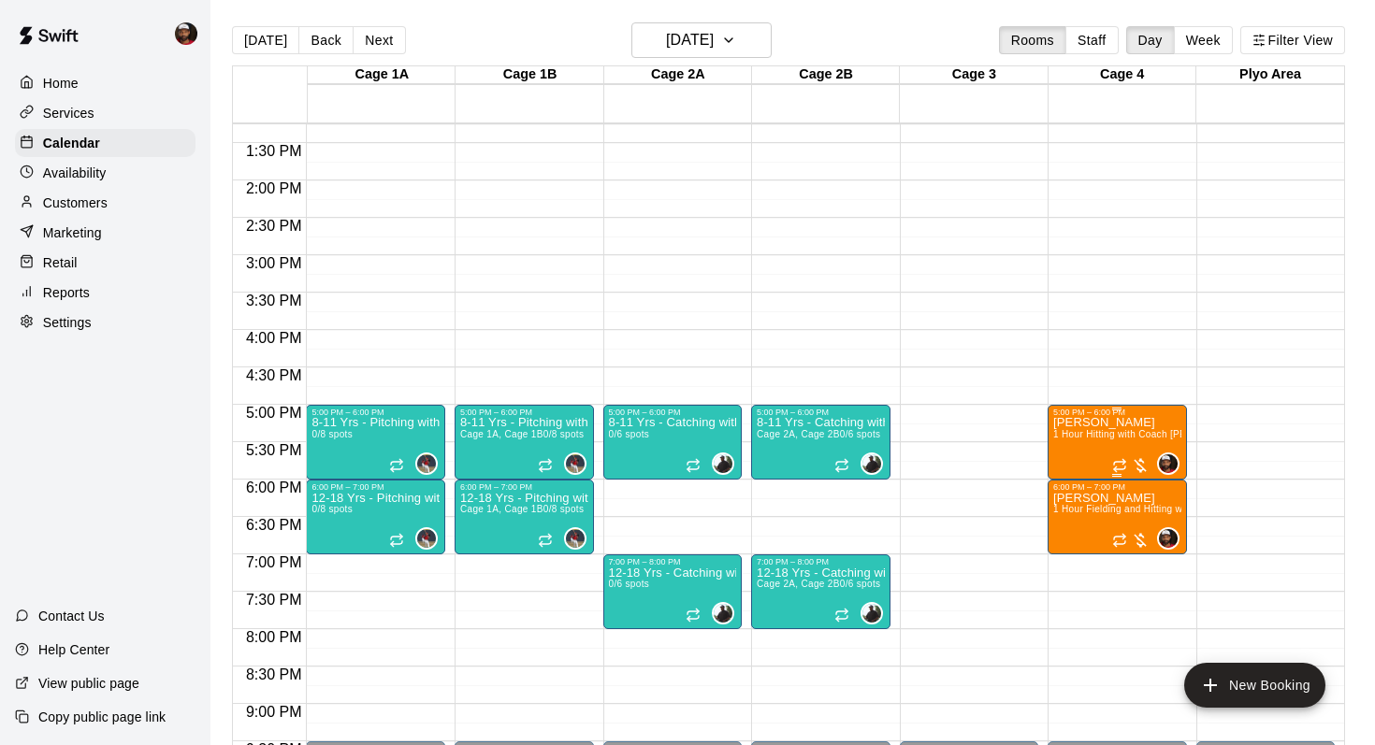
click at [1071, 526] on icon "delete" at bounding box center [1071, 525] width 13 height 17
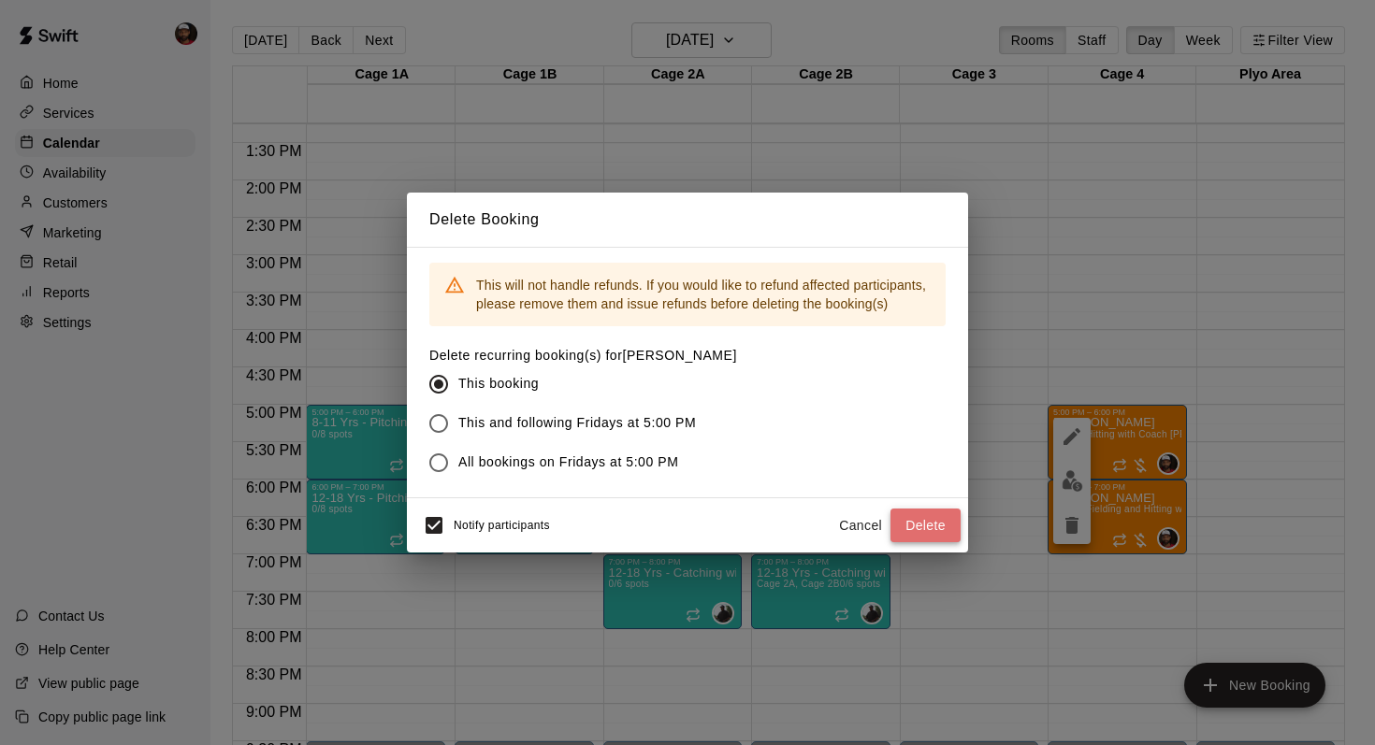
click at [916, 518] on button "Delete" at bounding box center [925, 526] width 70 height 35
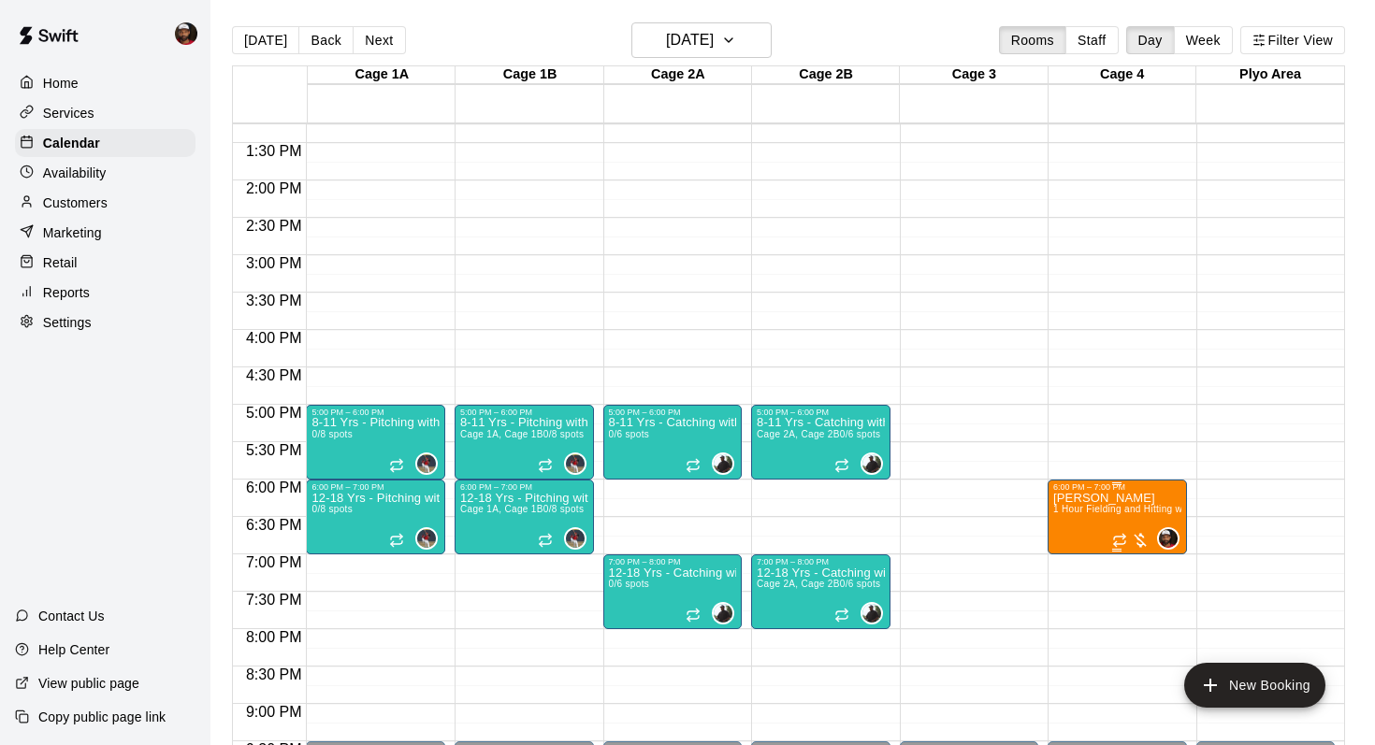
click at [1070, 602] on icon "delete" at bounding box center [1071, 600] width 13 height 17
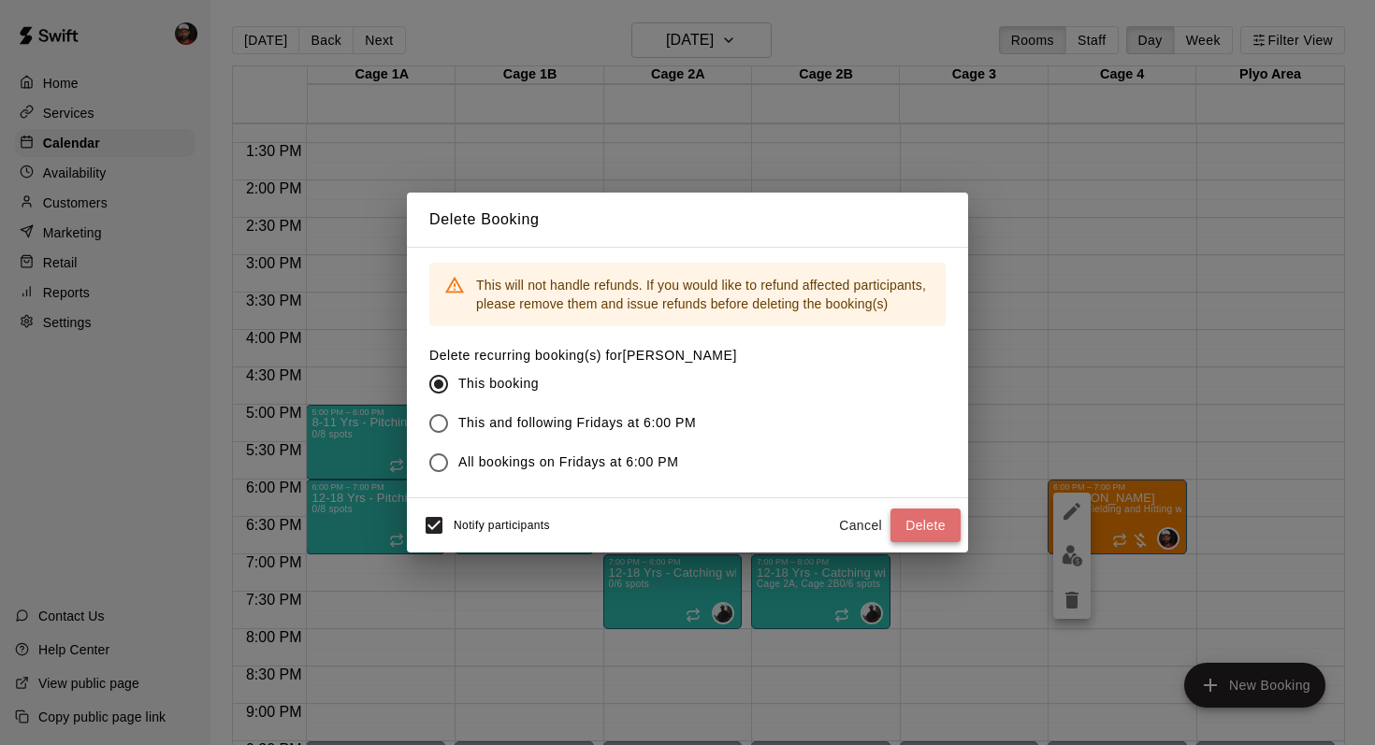
click at [925, 524] on button "Delete" at bounding box center [925, 526] width 70 height 35
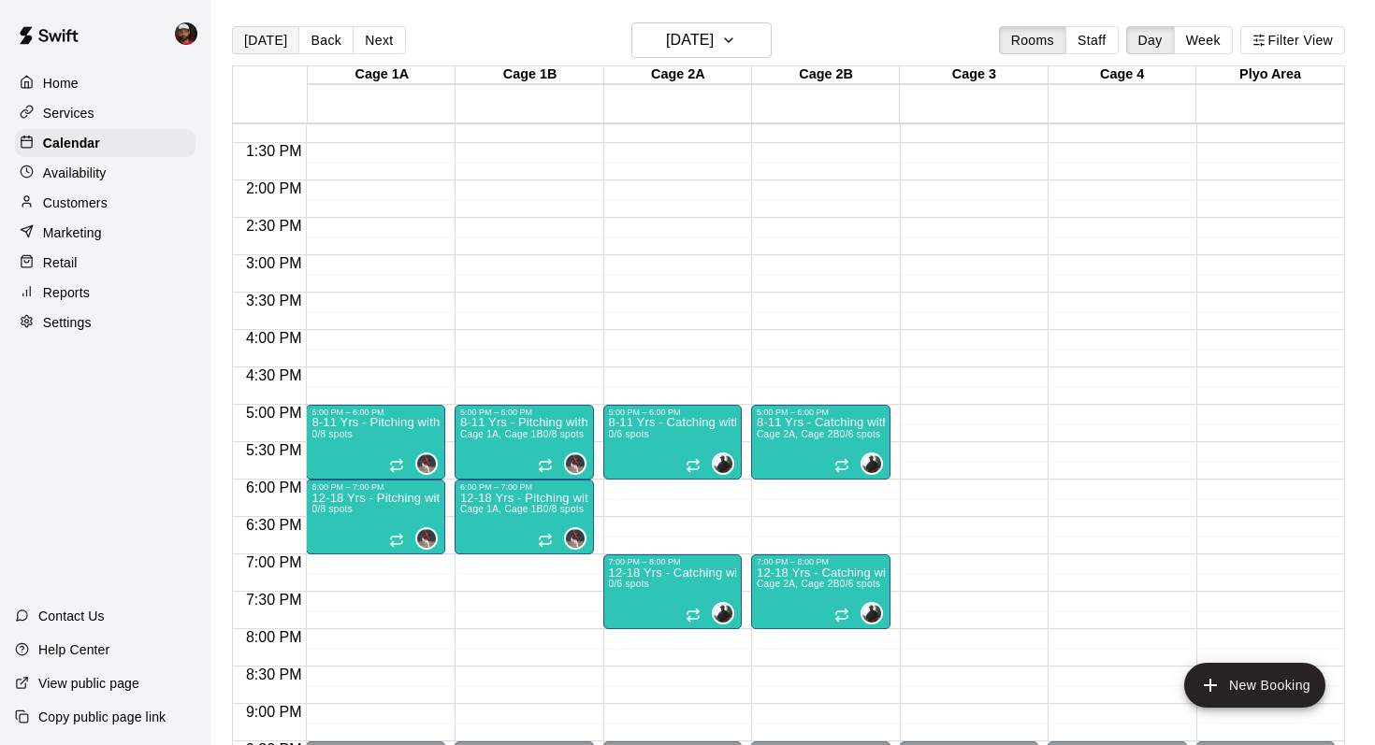
click at [270, 47] on button "[DATE]" at bounding box center [265, 40] width 67 height 28
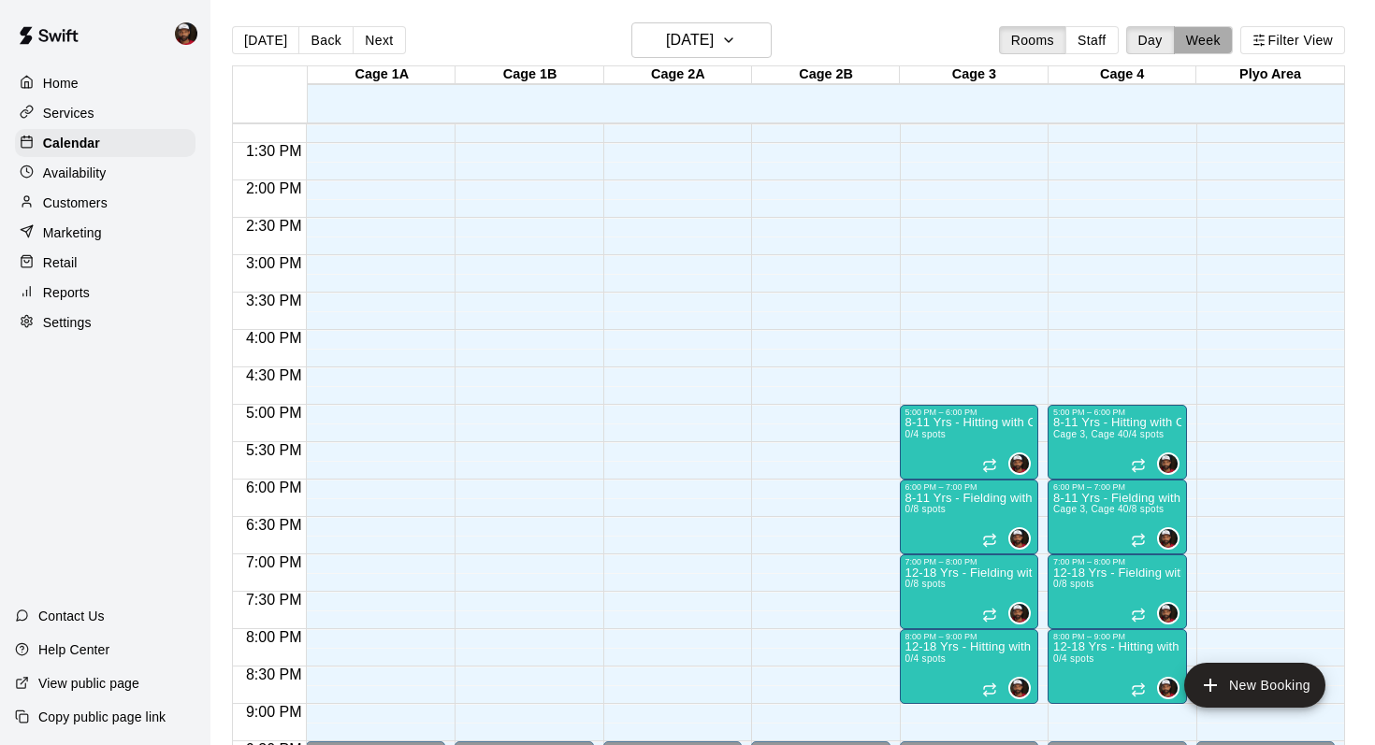
click at [1205, 39] on button "Week" at bounding box center [1203, 40] width 59 height 28
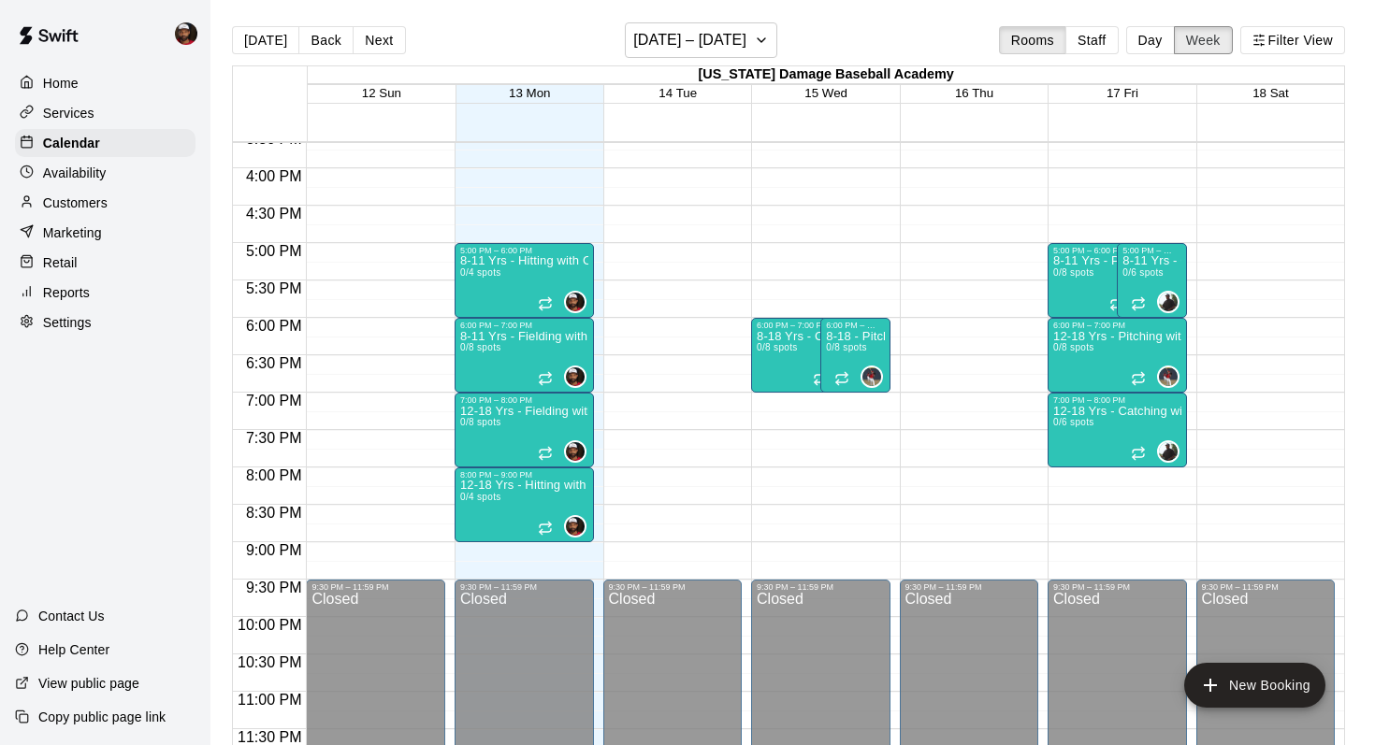
scroll to position [30, 0]
